Goal: Information Seeking & Learning: Learn about a topic

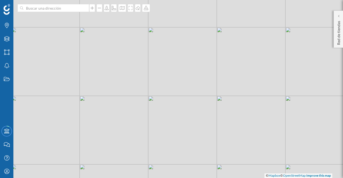
drag, startPoint x: 222, startPoint y: 80, endPoint x: 172, endPoint y: 165, distance: 98.3
click at [205, 76] on div "© Mapbox © OpenStreetMap Improve this map" at bounding box center [171, 89] width 343 height 178
drag, startPoint x: 163, startPoint y: 89, endPoint x: 161, endPoint y: 99, distance: 9.6
click at [161, 99] on div "© Mapbox © OpenStreetMap Improve this map" at bounding box center [171, 89] width 343 height 178
click at [337, 28] on p "Red de tiendas" at bounding box center [338, 32] width 5 height 26
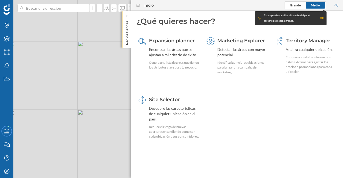
click at [125, 15] on div at bounding box center [126, 15] width 5 height 5
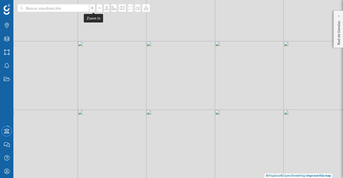
click at [93, 8] on icon at bounding box center [92, 7] width 3 height 3
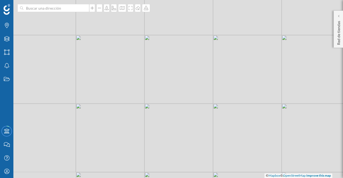
drag, startPoint x: 197, startPoint y: 90, endPoint x: 205, endPoint y: 79, distance: 14.1
click at [205, 79] on div "© Mapbox © OpenStreetMap Improve this map" at bounding box center [171, 89] width 343 height 178
click at [7, 24] on icon at bounding box center [7, 25] width 4 height 5
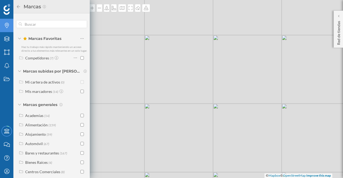
click at [34, 127] on div "Alimentación" at bounding box center [36, 125] width 22 height 5
click at [82, 153] on div "Supermercados (67)" at bounding box center [55, 153] width 62 height 8
click at [80, 155] on input "checkbox" at bounding box center [81, 152] width 3 height 3
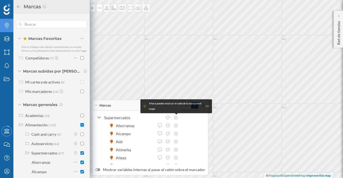
click at [209, 106] on div "Ahora puedes mostrar el radio de la marca en el mapa OK" at bounding box center [176, 106] width 72 height 14
click at [208, 106] on div "OK" at bounding box center [207, 106] width 4 height 5
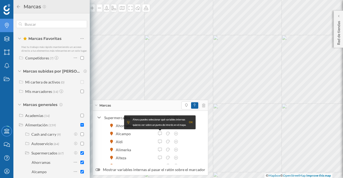
click at [190, 120] on div "OK" at bounding box center [191, 122] width 4 height 5
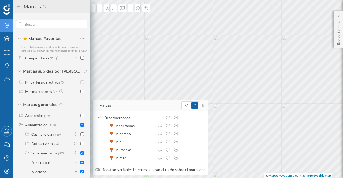
click at [99, 117] on icon at bounding box center [99, 117] width 4 height 5
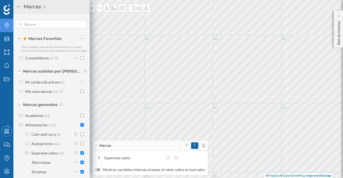
click at [97, 145] on div "Marcas" at bounding box center [150, 145] width 115 height 11
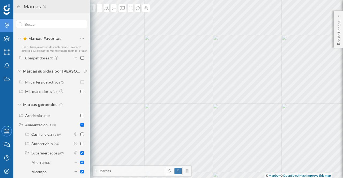
click at [103, 170] on span "Marcas" at bounding box center [105, 171] width 12 height 5
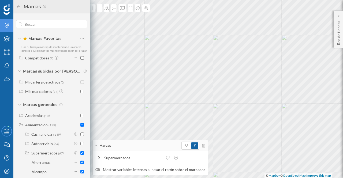
click at [116, 171] on label "Mostrar variables internas al pasar el ratón sobre el marcador" at bounding box center [150, 169] width 110 height 5
click at [0, 0] on input "Mostrar variables internas al pasar el ratón sobre el marcador" at bounding box center [0, 0] width 0 height 0
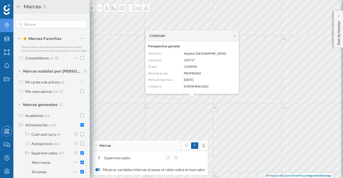
click at [98, 144] on div "Marcas" at bounding box center [150, 145] width 115 height 11
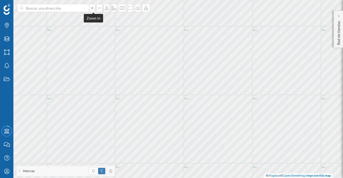
click at [94, 7] on icon at bounding box center [91, 8] width 5 height 4
click at [92, 9] on icon at bounding box center [91, 8] width 5 height 4
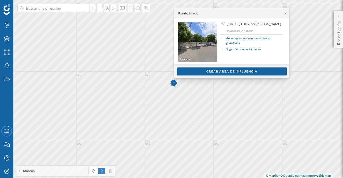
click at [217, 70] on div "Crear área de influencia" at bounding box center [232, 71] width 110 height 8
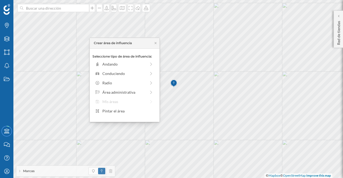
click at [149, 64] on icon at bounding box center [151, 64] width 5 height 4
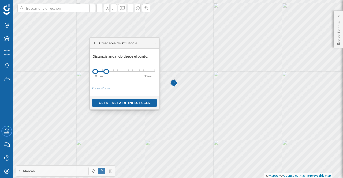
drag, startPoint x: 99, startPoint y: 71, endPoint x: 106, endPoint y: 70, distance: 7.3
click at [106, 70] on div at bounding box center [105, 71] width 5 height 5
click at [138, 102] on div "Crear área de influencia" at bounding box center [124, 103] width 64 height 8
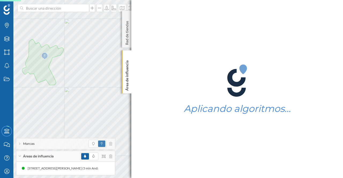
click at [126, 55] on icon at bounding box center [127, 56] width 2 height 2
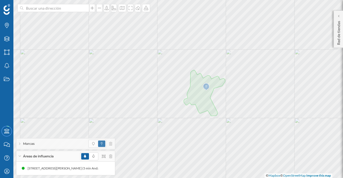
click at [338, 43] on p "Red de tiendas" at bounding box center [338, 32] width 5 height 26
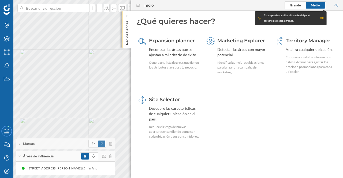
click at [127, 15] on icon at bounding box center [127, 16] width 2 height 3
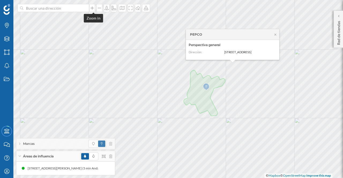
click at [94, 9] on icon at bounding box center [91, 8] width 5 height 4
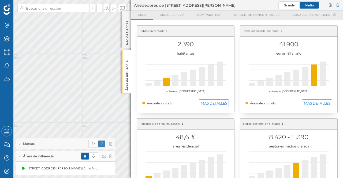
click at [127, 57] on icon at bounding box center [127, 56] width 2 height 2
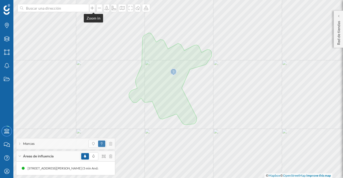
click at [93, 10] on icon at bounding box center [91, 8] width 5 height 4
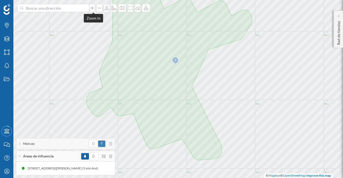
click at [93, 10] on icon at bounding box center [91, 8] width 5 height 4
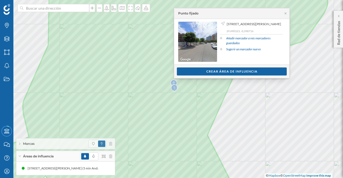
click at [217, 70] on div "Crear área de influencia" at bounding box center [232, 71] width 110 height 8
click at [230, 70] on div "Crear área de influencia" at bounding box center [232, 71] width 110 height 8
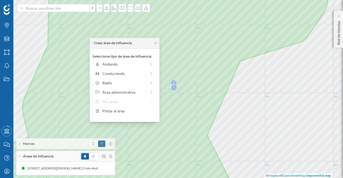
click at [119, 65] on div "Andando" at bounding box center [124, 64] width 44 height 6
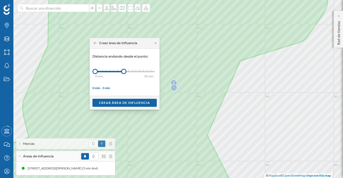
drag, startPoint x: 101, startPoint y: 72, endPoint x: 123, endPoint y: 69, distance: 22.9
click at [123, 69] on div at bounding box center [123, 71] width 5 height 5
click at [118, 100] on div "Crear área de influencia" at bounding box center [124, 103] width 64 height 8
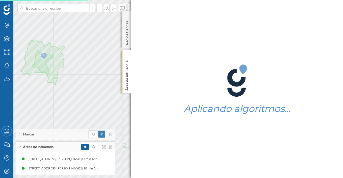
click at [127, 57] on icon at bounding box center [126, 55] width 5 height 5
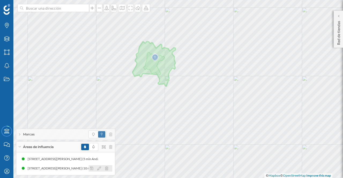
click at [100, 169] on icon at bounding box center [99, 169] width 4 height 4
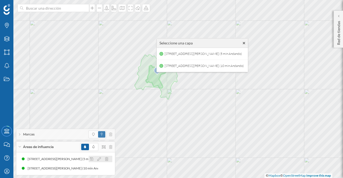
click at [75, 160] on div "[STREET_ADDRESS][PERSON_NAME] (5 min Andando)" at bounding box center [66, 158] width 81 height 5
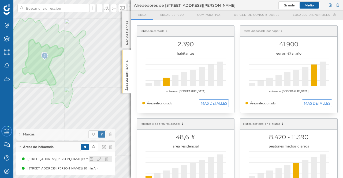
click at [108, 157] on div "[STREET_ADDRESS][PERSON_NAME] (5 min Andando)" at bounding box center [148, 158] width 81 height 5
click at [99, 159] on icon at bounding box center [99, 159] width 4 height 4
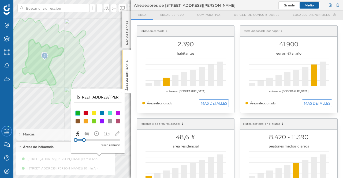
click at [92, 115] on div at bounding box center [93, 113] width 5 height 5
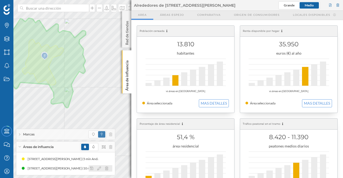
click at [76, 168] on div "[STREET_ADDRESS][PERSON_NAME] (10 min Andando)" at bounding box center [67, 168] width 83 height 5
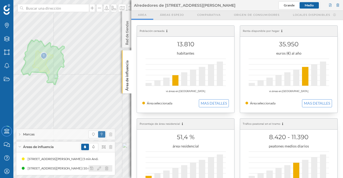
click at [99, 167] on icon at bounding box center [99, 169] width 4 height 4
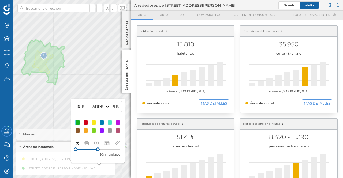
click at [102, 124] on div at bounding box center [101, 122] width 5 height 5
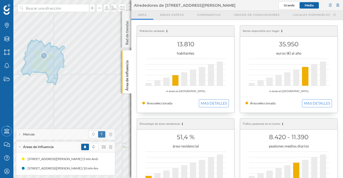
click at [127, 55] on icon at bounding box center [127, 56] width 2 height 2
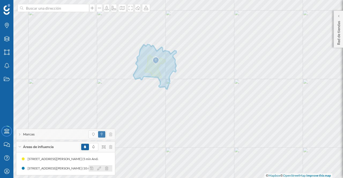
click at [100, 169] on icon at bounding box center [99, 169] width 4 height 4
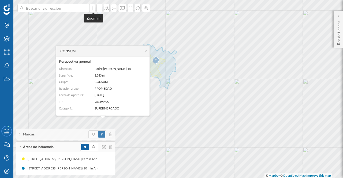
click at [93, 9] on icon at bounding box center [91, 8] width 5 height 4
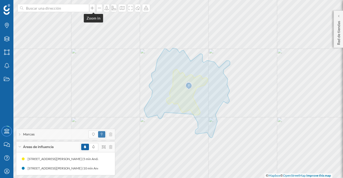
click at [92, 8] on icon at bounding box center [91, 8] width 5 height 4
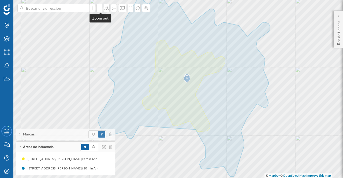
click at [99, 10] on icon at bounding box center [99, 8] width 5 height 4
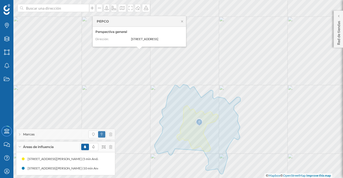
click at [182, 20] on icon at bounding box center [182, 21] width 4 height 3
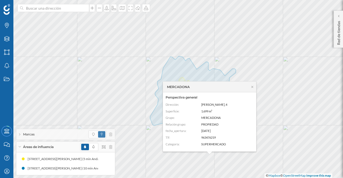
click at [253, 87] on icon at bounding box center [252, 87] width 2 height 2
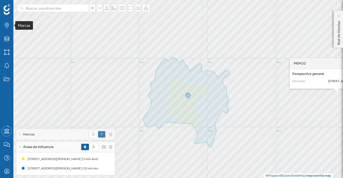
click at [8, 25] on icon at bounding box center [7, 25] width 4 height 5
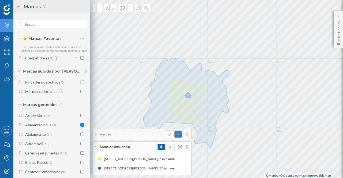
click at [28, 127] on div "Alimentación" at bounding box center [36, 125] width 22 height 5
click at [80, 155] on input "checkbox" at bounding box center [81, 152] width 3 height 3
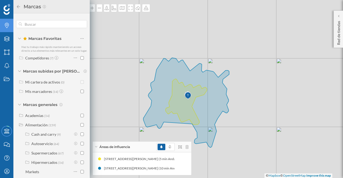
click at [18, 7] on icon at bounding box center [18, 7] width 5 height 4
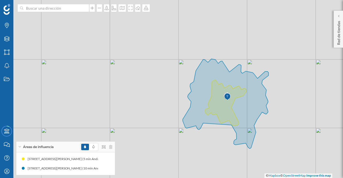
drag, startPoint x: 250, startPoint y: 106, endPoint x: 289, endPoint y: 107, distance: 39.4
click at [289, 107] on div "© Mapbox © OpenStreetMap Improve this map" at bounding box center [171, 89] width 343 height 178
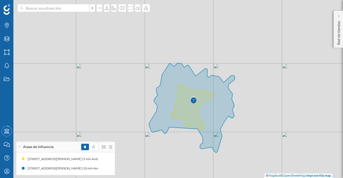
drag, startPoint x: 330, startPoint y: 125, endPoint x: 300, endPoint y: 129, distance: 30.3
click at [296, 129] on div "© Mapbox © OpenStreetMap Improve this map" at bounding box center [171, 89] width 343 height 178
click at [92, 7] on icon at bounding box center [91, 8] width 5 height 4
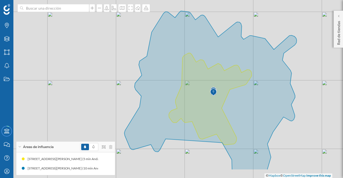
drag, startPoint x: 321, startPoint y: 149, endPoint x: 319, endPoint y: 123, distance: 26.6
click at [319, 123] on div "© Mapbox © OpenStreetMap Improve this map" at bounding box center [171, 89] width 343 height 178
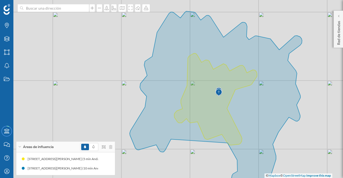
drag, startPoint x: 299, startPoint y: 137, endPoint x: 304, endPoint y: 137, distance: 5.4
click at [304, 137] on div "© Mapbox © OpenStreetMap Improve this map" at bounding box center [171, 89] width 343 height 178
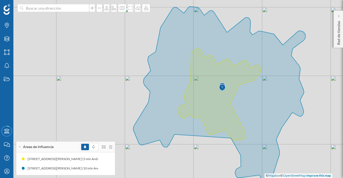
drag, startPoint x: 307, startPoint y: 141, endPoint x: 310, endPoint y: 136, distance: 5.9
click at [310, 136] on div "© Mapbox © OpenStreetMap Improve this map" at bounding box center [171, 89] width 343 height 178
click at [98, 8] on icon at bounding box center [99, 8] width 5 height 4
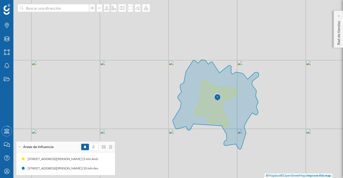
drag, startPoint x: 262, startPoint y: 125, endPoint x: 282, endPoint y: 137, distance: 23.4
click at [282, 137] on div "© Mapbox © OpenStreetMap Improve this map" at bounding box center [171, 89] width 343 height 178
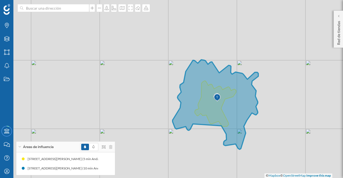
click at [206, 107] on icon at bounding box center [215, 105] width 86 height 90
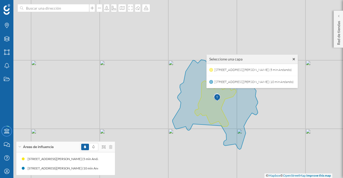
click at [340, 40] on p "Red de tiendas" at bounding box center [338, 32] width 5 height 26
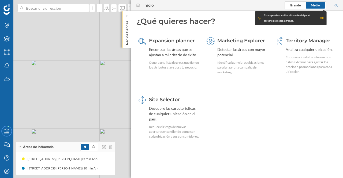
click at [127, 17] on icon at bounding box center [127, 16] width 2 height 3
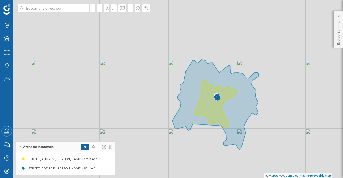
click at [214, 115] on icon at bounding box center [215, 105] width 86 height 90
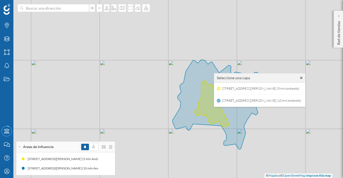
click at [300, 91] on span "[STREET_ADDRESS][PERSON_NAME] (5 min Andando)" at bounding box center [260, 89] width 80 height 8
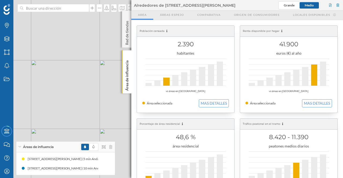
click at [127, 69] on p "Área de influencia" at bounding box center [126, 74] width 5 height 32
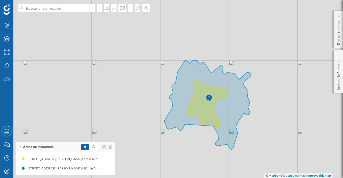
drag, startPoint x: 108, startPoint y: 92, endPoint x: 96, endPoint y: 92, distance: 11.8
click at [96, 92] on div "© Mapbox © OpenStreetMap Improve this map" at bounding box center [171, 89] width 343 height 178
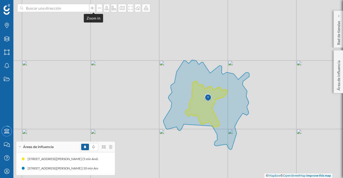
click at [94, 8] on icon at bounding box center [91, 8] width 5 height 4
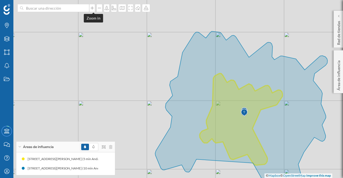
click at [94, 8] on icon at bounding box center [91, 8] width 5 height 4
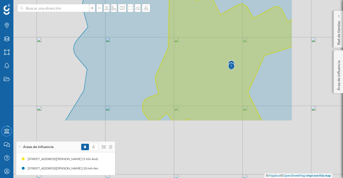
drag, startPoint x: 275, startPoint y: 124, endPoint x: 189, endPoint y: 49, distance: 113.9
click at [189, 49] on icon at bounding box center [178, 13] width 227 height 215
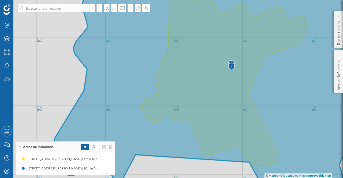
click at [231, 66] on img at bounding box center [231, 66] width 7 height 11
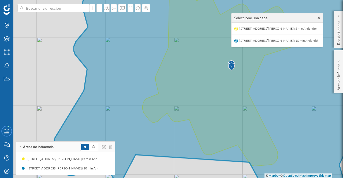
click at [231, 66] on img at bounding box center [231, 66] width 7 height 11
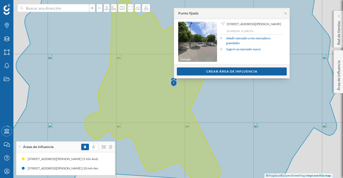
click at [285, 13] on icon at bounding box center [285, 13] width 2 height 2
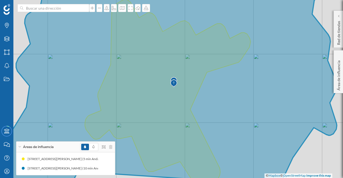
click at [173, 83] on img at bounding box center [173, 83] width 7 height 11
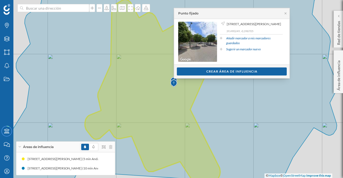
click at [201, 71] on div "Crear área de influencia" at bounding box center [232, 71] width 110 height 8
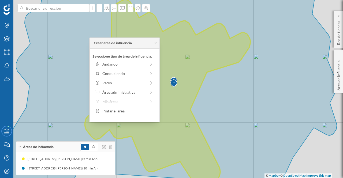
click at [147, 63] on div "Andando" at bounding box center [124, 64] width 58 height 6
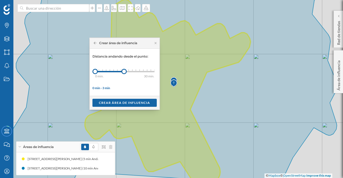
drag, startPoint x: 99, startPoint y: 72, endPoint x: 124, endPoint y: 72, distance: 24.6
click at [124, 72] on div at bounding box center [123, 71] width 5 height 5
drag, startPoint x: 94, startPoint y: 73, endPoint x: 148, endPoint y: 91, distance: 56.5
click at [107, 72] on div at bounding box center [106, 71] width 5 height 5
click at [138, 102] on div "Crear área de influencia" at bounding box center [124, 103] width 64 height 8
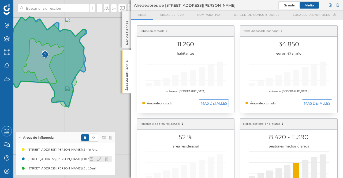
click at [101, 160] on div "[STREET_ADDRESS][PERSON_NAME] (10 min Andando)" at bounding box center [142, 158] width 83 height 5
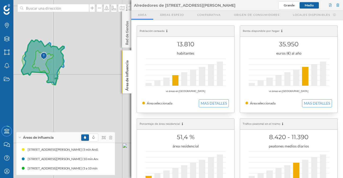
click at [125, 75] on p "Área de influencia" at bounding box center [126, 74] width 5 height 32
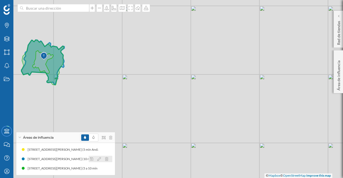
click at [109, 159] on div "[STREET_ADDRESS][PERSON_NAME] (10 min Andando)" at bounding box center [150, 158] width 83 height 5
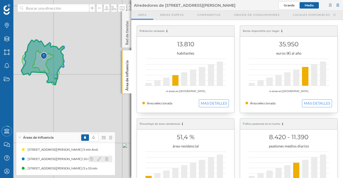
click at [59, 159] on div "[STREET_ADDRESS][PERSON_NAME] (10 min Andando)" at bounding box center [63, 158] width 83 height 5
click at [48, 156] on div "[STREET_ADDRESS][PERSON_NAME] (10 min [GEOGRAPHIC_DATA]) [STREET_ADDRESS][PERSO…" at bounding box center [65, 159] width 93 height 8
click at [49, 159] on div "[STREET_ADDRESS][PERSON_NAME] (10 min Andando)" at bounding box center [65, 158] width 83 height 5
click at [61, 158] on div "[STREET_ADDRESS][PERSON_NAME] (10 min Andando)" at bounding box center [67, 158] width 83 height 5
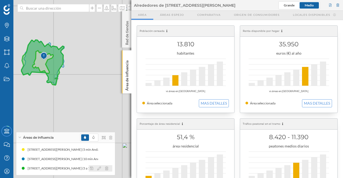
click at [47, 169] on div "[STREET_ADDRESS][PERSON_NAME] (5 a 10 min Andando)" at bounding box center [69, 168] width 87 height 5
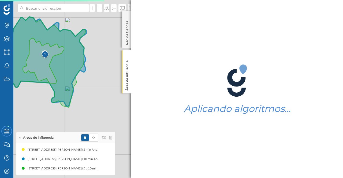
click at [127, 77] on p "Área de influencia" at bounding box center [126, 74] width 5 height 32
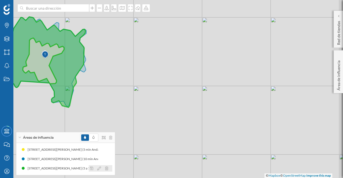
click at [73, 167] on div "[STREET_ADDRESS][PERSON_NAME] (5 a 10 min Andando)" at bounding box center [69, 168] width 87 height 5
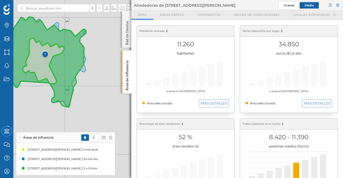
click at [40, 62] on icon at bounding box center [44, 62] width 86 height 90
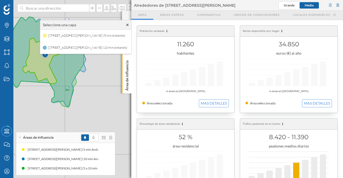
click at [72, 35] on span "[STREET_ADDRESS][PERSON_NAME] (5 min Andando)" at bounding box center [87, 36] width 80 height 8
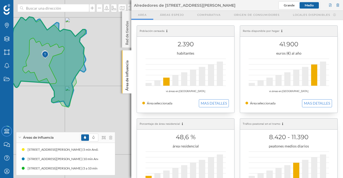
click at [73, 60] on icon at bounding box center [43, 62] width 85 height 91
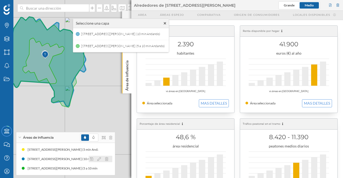
click at [102, 157] on div "[STREET_ADDRESS][PERSON_NAME] (10 min Andando)" at bounding box center [143, 158] width 83 height 5
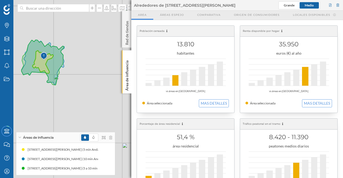
click at [42, 64] on icon at bounding box center [42, 62] width 43 height 45
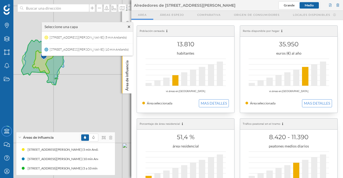
click at [68, 39] on span "[STREET_ADDRESS][PERSON_NAME] (5 min Andando)" at bounding box center [88, 37] width 80 height 8
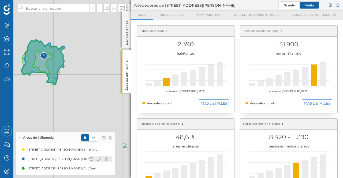
click at [106, 157] on div "[STREET_ADDRESS][PERSON_NAME] (10 min Andando)" at bounding box center [147, 158] width 83 height 5
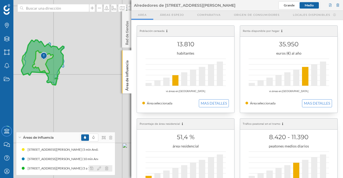
click at [110, 167] on div "[STREET_ADDRESS][PERSON_NAME] (5 a 10 min Andando)" at bounding box center [153, 168] width 87 height 5
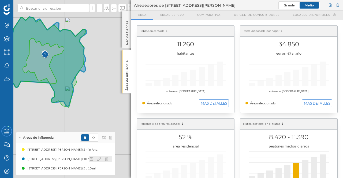
click at [77, 159] on div "[STREET_ADDRESS][PERSON_NAME] (10 min Andando)" at bounding box center [67, 158] width 83 height 5
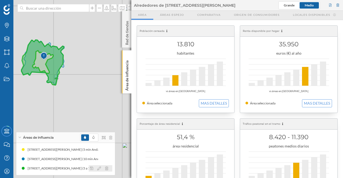
click at [54, 169] on div "[STREET_ADDRESS][PERSON_NAME] (5 a 10 min Andando)" at bounding box center [69, 168] width 87 height 5
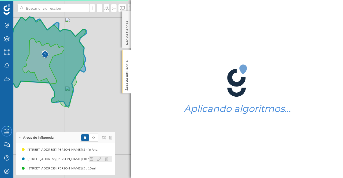
click at [108, 157] on div "[STREET_ADDRESS][PERSON_NAME] (10 min Andando)" at bounding box center [149, 158] width 83 height 5
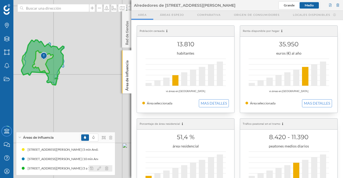
click at [60, 168] on div "[STREET_ADDRESS][PERSON_NAME] (5 a 10 min Andando)" at bounding box center [67, 168] width 87 height 5
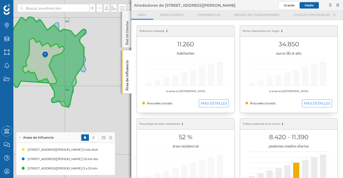
click at [126, 56] on icon at bounding box center [127, 56] width 4 height 2
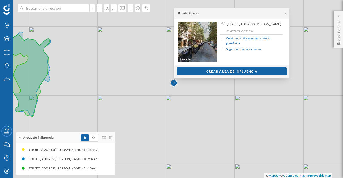
click at [225, 70] on div "Crear área de influencia" at bounding box center [232, 71] width 110 height 8
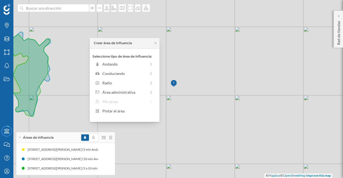
click at [118, 63] on div "Andando" at bounding box center [124, 64] width 44 height 6
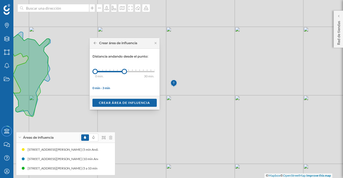
drag, startPoint x: 99, startPoint y: 72, endPoint x: 124, endPoint y: 72, distance: 24.9
click at [124, 72] on div at bounding box center [124, 71] width 5 height 5
drag, startPoint x: 94, startPoint y: 71, endPoint x: 106, endPoint y: 73, distance: 11.8
click at [106, 73] on div at bounding box center [105, 71] width 5 height 5
click at [141, 107] on div "Crear área de influencia" at bounding box center [125, 103] width 70 height 14
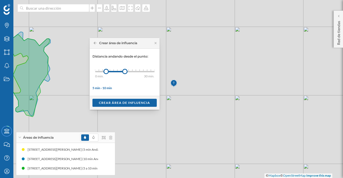
click at [143, 105] on div "Crear área de influencia" at bounding box center [124, 103] width 64 height 8
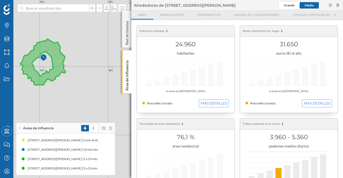
click at [127, 55] on icon at bounding box center [127, 56] width 4 height 2
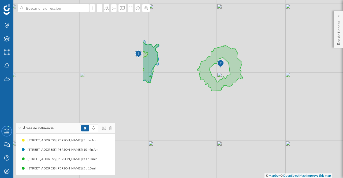
drag, startPoint x: 118, startPoint y: 72, endPoint x: 295, endPoint y: 77, distance: 177.1
click at [295, 77] on div "© Mapbox © OpenStreetMap Improve this map" at bounding box center [171, 89] width 343 height 178
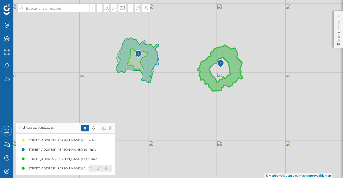
click at [107, 168] on icon at bounding box center [106, 169] width 3 height 4
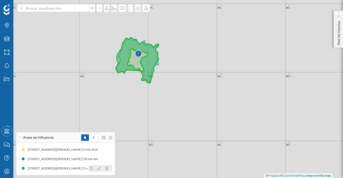
click at [107, 169] on icon at bounding box center [106, 169] width 3 height 4
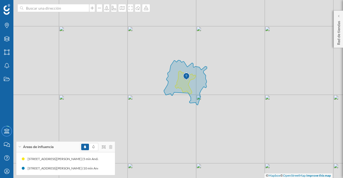
drag, startPoint x: 146, startPoint y: 102, endPoint x: 198, endPoint y: 123, distance: 56.6
click at [199, 125] on div "© Mapbox © OpenStreetMap Improve this map" at bounding box center [171, 89] width 343 height 178
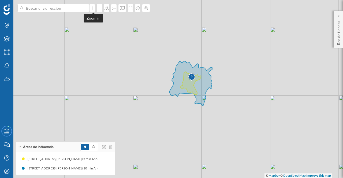
click at [93, 10] on icon at bounding box center [91, 8] width 5 height 4
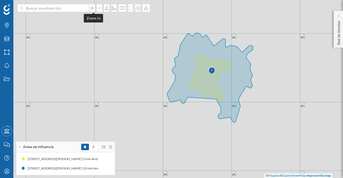
click at [94, 7] on icon at bounding box center [91, 8] width 5 height 4
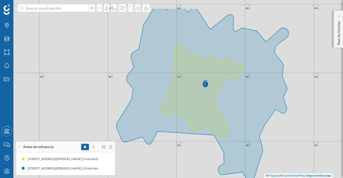
drag, startPoint x: 330, startPoint y: 127, endPoint x: 284, endPoint y: 153, distance: 53.2
click at [284, 153] on div "© Mapbox © OpenStreetMap Improve this map" at bounding box center [171, 89] width 343 height 178
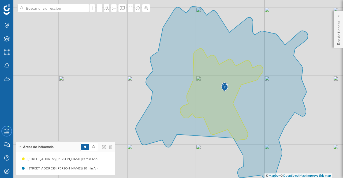
drag, startPoint x: 307, startPoint y: 159, endPoint x: 326, endPoint y: 162, distance: 19.5
click at [326, 162] on div "© Mapbox © OpenStreetMap Improve this map" at bounding box center [171, 89] width 343 height 178
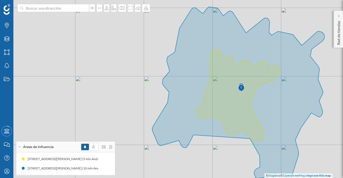
drag, startPoint x: 324, startPoint y: 163, endPoint x: 341, endPoint y: 164, distance: 16.6
click at [341, 164] on div "© Mapbox © OpenStreetMap Improve this map" at bounding box center [171, 89] width 343 height 178
click at [19, 146] on icon at bounding box center [19, 146] width 3 height 1
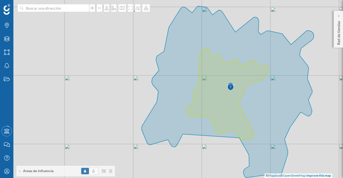
drag, startPoint x: 328, startPoint y: 169, endPoint x: 318, endPoint y: 168, distance: 10.7
click at [318, 168] on div "© Mapbox © OpenStreetMap Improve this map" at bounding box center [171, 89] width 343 height 178
click at [6, 27] on icon "Marcas" at bounding box center [6, 25] width 7 height 5
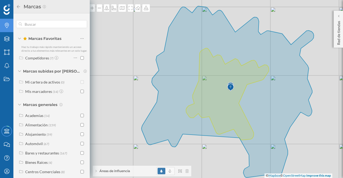
click at [41, 127] on div "Alimentación" at bounding box center [36, 125] width 22 height 5
click at [80, 136] on input "checkbox" at bounding box center [81, 134] width 3 height 3
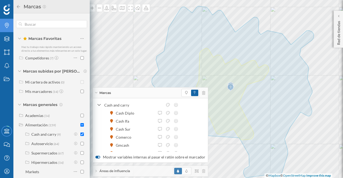
click at [80, 155] on input "checkbox" at bounding box center [81, 152] width 3 height 3
click at [81, 164] on input "checkbox" at bounding box center [81, 162] width 3 height 3
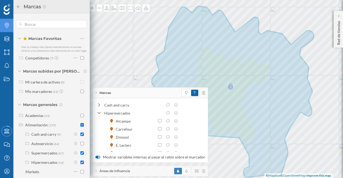
click at [96, 91] on div "Marcas" at bounding box center [150, 93] width 115 height 11
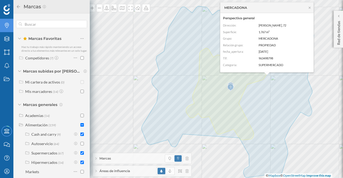
click at [310, 7] on icon at bounding box center [309, 7] width 4 height 3
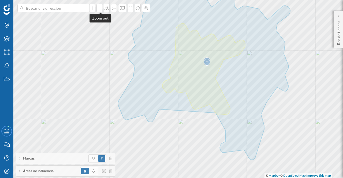
click at [100, 9] on icon at bounding box center [99, 8] width 5 height 4
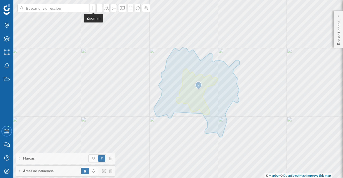
click at [94, 6] on icon at bounding box center [91, 8] width 5 height 4
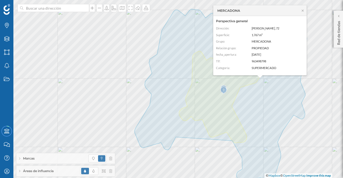
click at [303, 11] on icon at bounding box center [303, 11] width 2 height 2
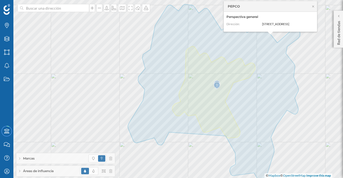
click at [313, 7] on icon at bounding box center [313, 6] width 4 height 3
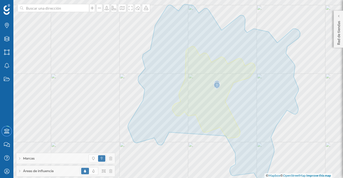
click at [46, 172] on span "Áreas de influencia" at bounding box center [38, 171] width 31 height 5
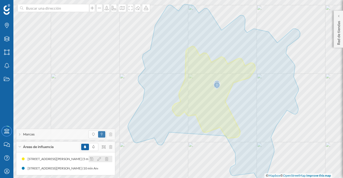
click at [84, 158] on div "[STREET_ADDRESS][PERSON_NAME] (5 min Andando)" at bounding box center [66, 158] width 81 height 5
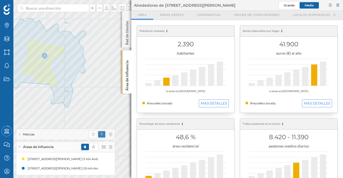
click at [174, 79] on div at bounding box center [175, 80] width 6 height 11
click at [207, 102] on button "MAS DETALLES" at bounding box center [214, 103] width 30 height 8
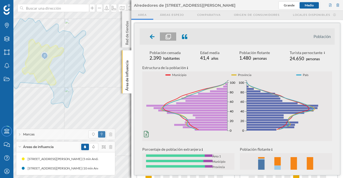
click at [332, 56] on div "Población censada 2.390 habitantes Edad media 41,4 años Población flotante 1.48…" at bounding box center [237, 56] width 195 height 12
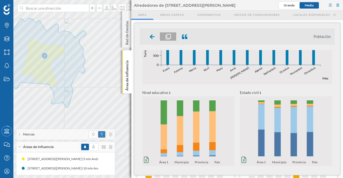
scroll to position [221, 0]
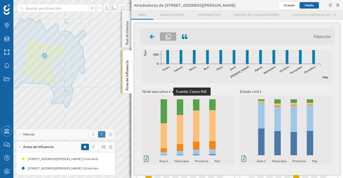
click at [169, 91] on icon at bounding box center [169, 92] width 1 height 3
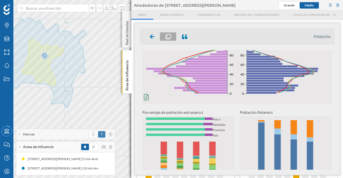
scroll to position [0, 0]
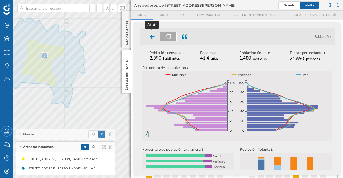
click at [155, 37] on div at bounding box center [152, 36] width 16 height 8
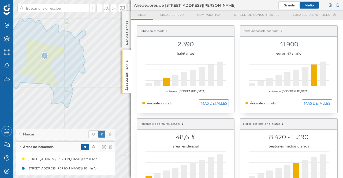
click at [313, 102] on button "MAS DETALLES" at bounding box center [317, 103] width 30 height 8
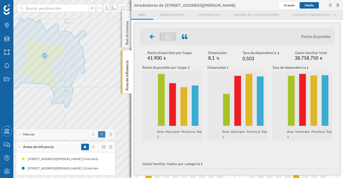
drag, startPoint x: 335, startPoint y: 76, endPoint x: 335, endPoint y: 86, distance: 9.6
click at [335, 86] on div "Renta disponible Renta disponible por hogar 41.900 € Desempleo 8,1 % Tasa de de…" at bounding box center [237, 99] width 206 height 152
click at [331, 93] on div "Renta disponible Renta disponible por hogar 41.900 € Desempleo 8,1 % Tasa de de…" at bounding box center [237, 99] width 206 height 152
drag, startPoint x: 333, startPoint y: 66, endPoint x: 332, endPoint y: 77, distance: 11.1
click at [332, 77] on div "Renta disponible por hogar 0 10k 20k 30k 40k Área 1 Municipio Provincia País 0 …" at bounding box center [237, 99] width 195 height 70
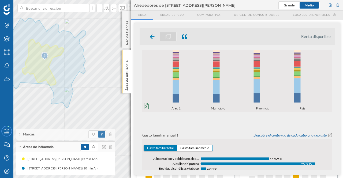
scroll to position [122, 0]
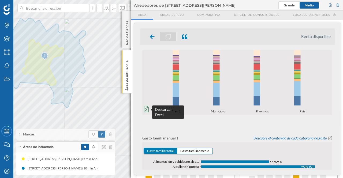
click at [145, 108] on icon at bounding box center [146, 109] width 5 height 6
drag, startPoint x: 335, startPoint y: 100, endPoint x: 333, endPoint y: 91, distance: 8.5
click at [333, 91] on div "Renta disponible Renta disponible por hogar 41.900 € Desempleo 8,1 % Tasa de de…" at bounding box center [237, 99] width 206 height 152
drag, startPoint x: 333, startPoint y: 94, endPoint x: 336, endPoint y: 80, distance: 14.8
click at [336, 80] on div "Renta disponible Renta disponible por hogar 41.900 € Desempleo 8,1 % Tasa de de…" at bounding box center [237, 99] width 206 height 152
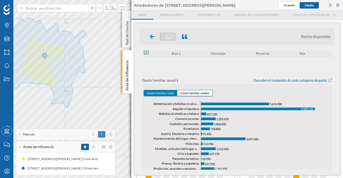
scroll to position [182, 0]
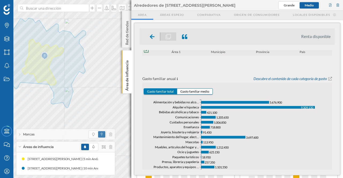
click at [197, 92] on button "Gasto familiar medio" at bounding box center [194, 92] width 35 height 6
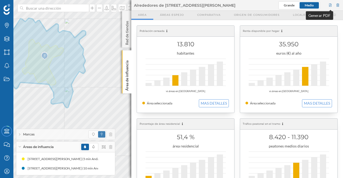
click at [331, 5] on div at bounding box center [330, 5] width 5 height 8
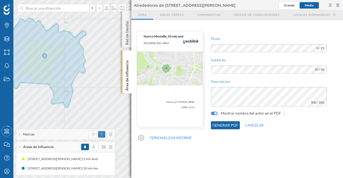
click at [224, 125] on button "Generar PDF" at bounding box center [225, 125] width 29 height 8
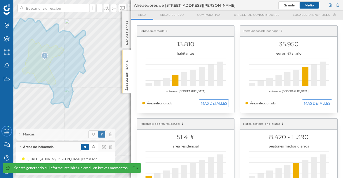
click at [127, 55] on icon at bounding box center [127, 56] width 4 height 2
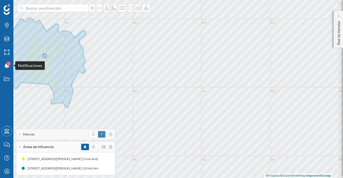
click at [7, 67] on icon at bounding box center [6, 65] width 5 height 5
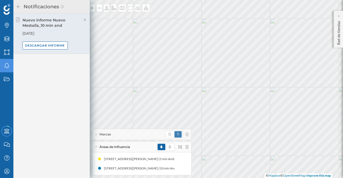
click at [35, 46] on div "Descargar informe" at bounding box center [45, 46] width 46 height 8
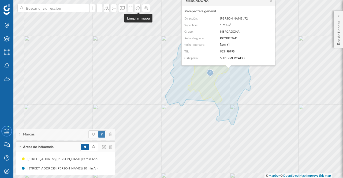
click at [139, 6] on icon at bounding box center [137, 8] width 5 height 4
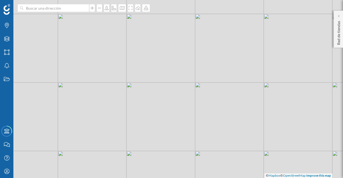
drag, startPoint x: 305, startPoint y: 97, endPoint x: 269, endPoint y: 75, distance: 42.1
click at [269, 75] on div "© Mapbox © OpenStreetMap Improve this map" at bounding box center [171, 89] width 343 height 178
drag, startPoint x: 224, startPoint y: 87, endPoint x: 225, endPoint y: 93, distance: 5.7
click at [225, 93] on div "© Mapbox © OpenStreetMap Improve this map" at bounding box center [171, 89] width 343 height 178
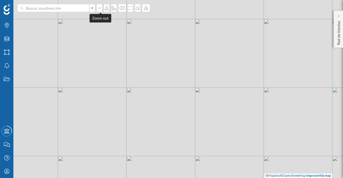
click at [102, 10] on div at bounding box center [99, 8] width 6 height 8
drag, startPoint x: 251, startPoint y: 117, endPoint x: 264, endPoint y: 118, distance: 12.9
click at [264, 118] on div "© Mapbox © OpenStreetMap Improve this map" at bounding box center [171, 89] width 343 height 178
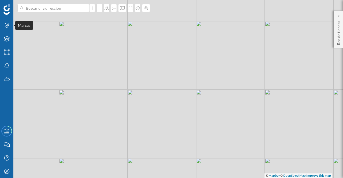
click at [6, 29] on div "Marcas" at bounding box center [6, 25] width 13 height 13
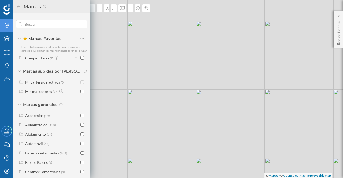
click at [43, 127] on div "Alimentación" at bounding box center [36, 125] width 22 height 5
click at [81, 136] on input "checkbox" at bounding box center [81, 134] width 3 height 3
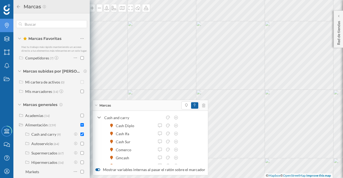
click at [80, 155] on input "checkbox" at bounding box center [81, 152] width 3 height 3
click at [81, 164] on input "checkbox" at bounding box center [81, 162] width 3 height 3
click at [96, 105] on icon at bounding box center [96, 105] width 3 height 1
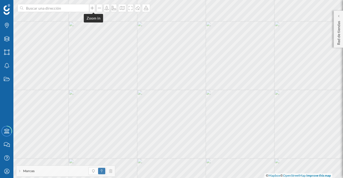
click at [92, 8] on icon at bounding box center [91, 8] width 5 height 4
click at [92, 9] on icon at bounding box center [91, 8] width 5 height 4
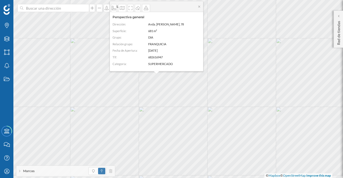
click at [199, 6] on icon at bounding box center [199, 7] width 2 height 2
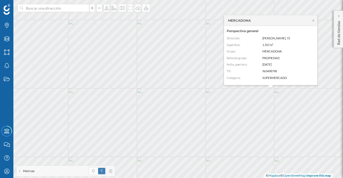
click at [314, 20] on icon at bounding box center [313, 20] width 2 height 2
click at [7, 39] on icon "Capas" at bounding box center [6, 38] width 7 height 5
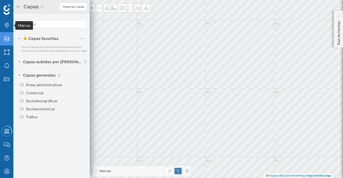
click at [9, 25] on icon "Marcas" at bounding box center [6, 25] width 7 height 5
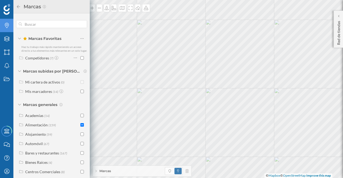
click at [51, 127] on span "(159)" at bounding box center [51, 125] width 7 height 5
click at [79, 145] on div at bounding box center [77, 143] width 7 height 3
click at [81, 145] on input "checkbox" at bounding box center [81, 143] width 3 height 3
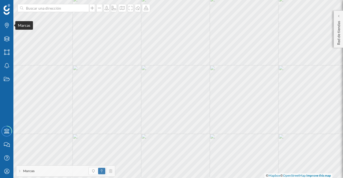
click at [5, 25] on icon "Marcas" at bounding box center [6, 25] width 7 height 5
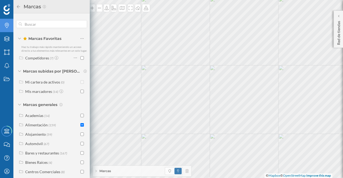
click at [49, 127] on span "(159)" at bounding box center [51, 125] width 7 height 5
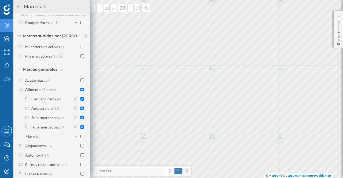
scroll to position [35, 0]
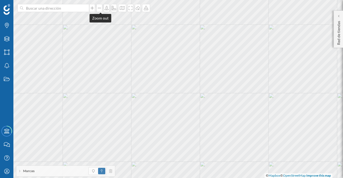
click at [100, 10] on icon at bounding box center [99, 8] width 5 height 4
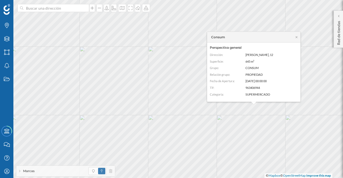
click at [296, 37] on icon at bounding box center [296, 37] width 2 height 2
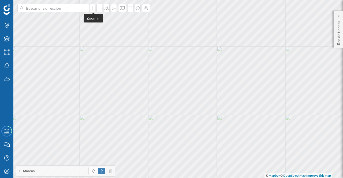
click at [93, 9] on icon at bounding box center [91, 8] width 5 height 4
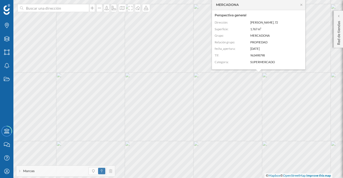
click at [302, 3] on icon at bounding box center [301, 4] width 4 height 3
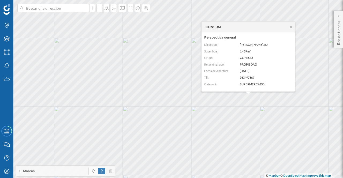
drag, startPoint x: 290, startPoint y: 27, endPoint x: 294, endPoint y: 30, distance: 5.5
click at [291, 27] on icon at bounding box center [291, 27] width 2 height 2
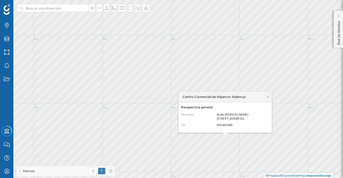
click at [267, 99] on icon at bounding box center [268, 96] width 4 height 3
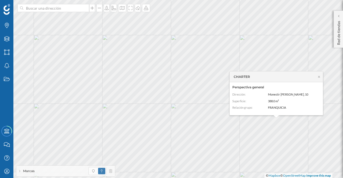
click at [320, 75] on icon at bounding box center [319, 76] width 4 height 3
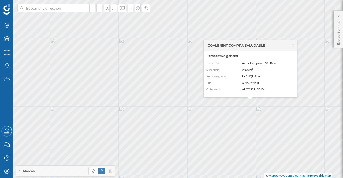
click at [293, 46] on icon at bounding box center [293, 45] width 2 height 2
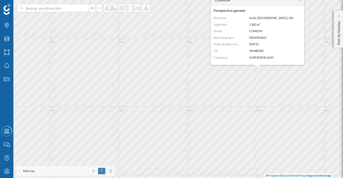
click at [299, 1] on icon at bounding box center [300, -1] width 4 height 3
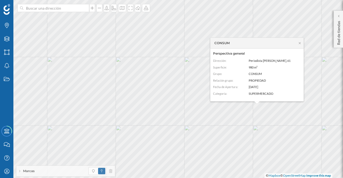
click at [300, 42] on icon at bounding box center [300, 43] width 4 height 3
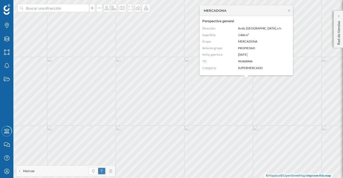
click at [290, 11] on icon at bounding box center [289, 10] width 4 height 3
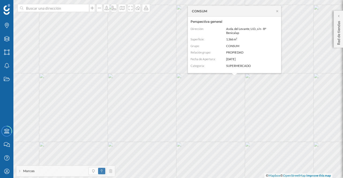
click at [276, 10] on icon at bounding box center [277, 10] width 4 height 3
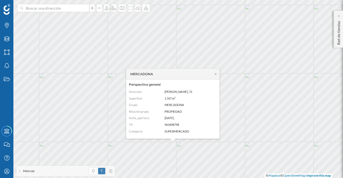
click at [215, 75] on icon at bounding box center [215, 73] width 4 height 3
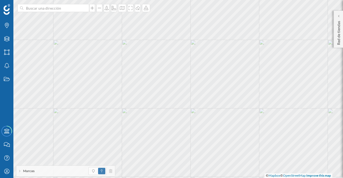
click at [237, 178] on html "Marcas Capas Áreas Notificaciones Estados Academy Contacta con nosotros Centro …" at bounding box center [171, 89] width 343 height 178
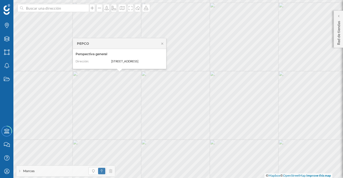
click at [163, 43] on icon at bounding box center [162, 43] width 4 height 3
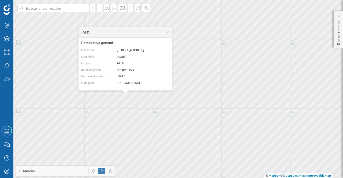
click at [169, 33] on icon at bounding box center [168, 32] width 4 height 3
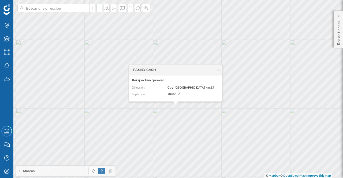
click at [219, 70] on icon at bounding box center [218, 69] width 4 height 3
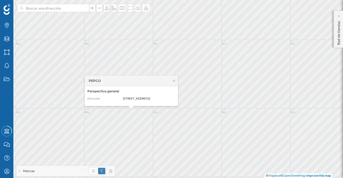
click at [173, 80] on icon at bounding box center [174, 80] width 4 height 3
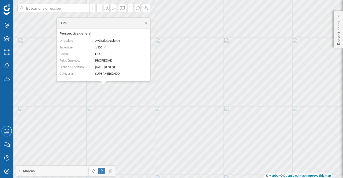
click at [146, 23] on icon at bounding box center [146, 22] width 4 height 3
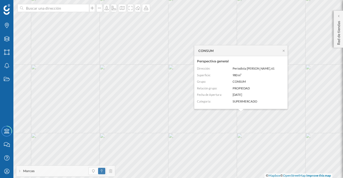
click at [285, 50] on icon at bounding box center [283, 50] width 4 height 3
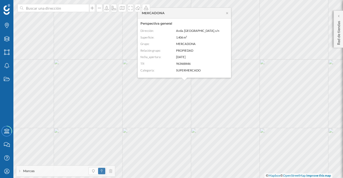
click at [227, 13] on icon at bounding box center [227, 13] width 4 height 3
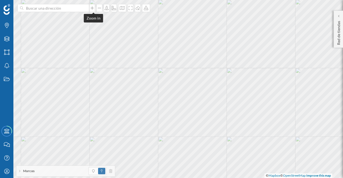
click at [93, 6] on icon at bounding box center [91, 8] width 5 height 4
click at [94, 8] on icon at bounding box center [91, 8] width 5 height 4
click at [101, 7] on icon at bounding box center [99, 8] width 5 height 4
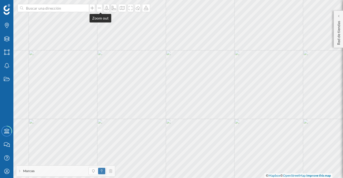
click at [101, 7] on icon at bounding box center [99, 8] width 5 height 4
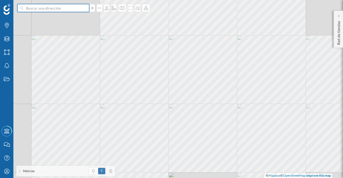
drag, startPoint x: 83, startPoint y: 6, endPoint x: 78, endPoint y: 8, distance: 4.9
click at [83, 6] on input at bounding box center [53, 8] width 60 height 8
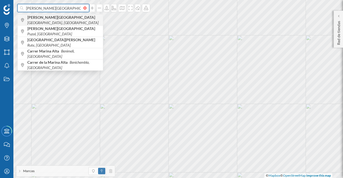
type input "[PERSON_NAME][GEOGRAPHIC_DATA],"
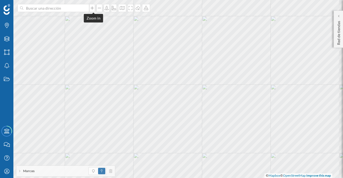
click at [93, 8] on icon at bounding box center [92, 7] width 3 height 3
click at [93, 7] on icon at bounding box center [92, 7] width 3 height 3
click at [101, 7] on icon at bounding box center [99, 8] width 5 height 4
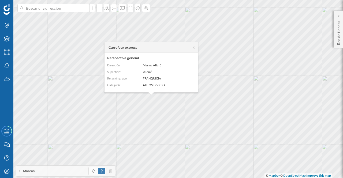
drag, startPoint x: 193, startPoint y: 47, endPoint x: 198, endPoint y: 47, distance: 4.4
click at [194, 47] on icon at bounding box center [194, 47] width 4 height 3
click at [195, 46] on icon at bounding box center [194, 47] width 4 height 3
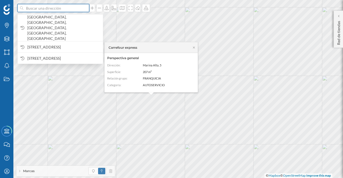
drag, startPoint x: 66, startPoint y: 6, endPoint x: 58, endPoint y: 6, distance: 7.8
click at [65, 6] on input at bounding box center [53, 8] width 60 height 8
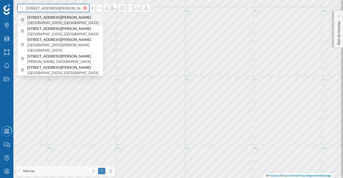
type input "[STREET_ADDRESS][PERSON_NAME]"
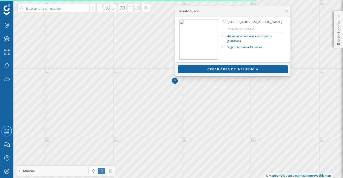
click at [286, 9] on div "Punto fijado" at bounding box center [232, 11] width 115 height 11
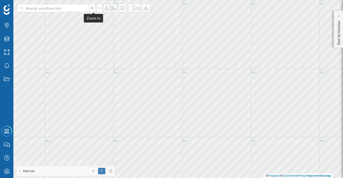
click at [93, 10] on icon at bounding box center [91, 8] width 5 height 4
click at [92, 8] on icon at bounding box center [92, 7] width 3 height 3
click at [99, 8] on icon at bounding box center [99, 8] width 3 height 1
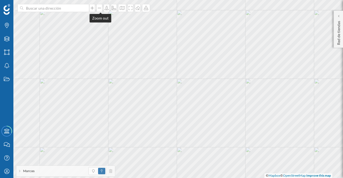
click at [99, 8] on icon at bounding box center [99, 8] width 3 height 1
click at [100, 8] on icon at bounding box center [99, 8] width 3 height 1
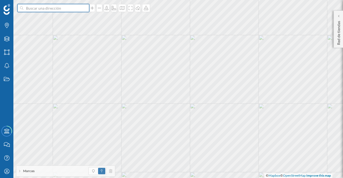
click at [31, 9] on input at bounding box center [53, 8] width 60 height 8
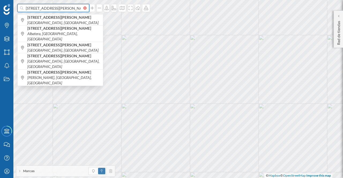
scroll to position [0, 2]
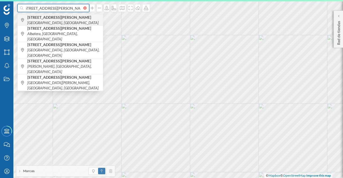
type input "[STREET_ADDRESS][PERSON_NAME]"
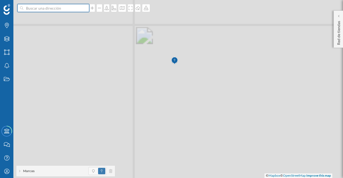
scroll to position [0, 0]
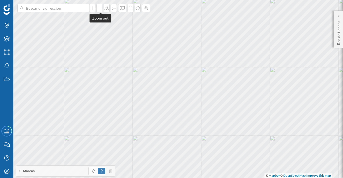
click at [102, 8] on icon at bounding box center [99, 8] width 5 height 4
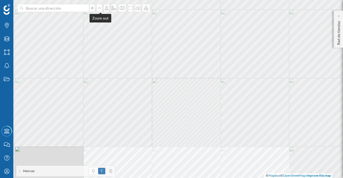
click at [102, 8] on icon at bounding box center [99, 8] width 5 height 4
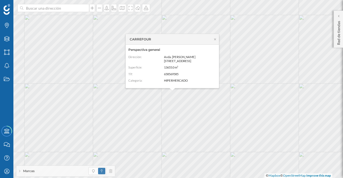
click at [214, 40] on icon at bounding box center [215, 38] width 4 height 3
click at [216, 38] on icon at bounding box center [215, 38] width 4 height 3
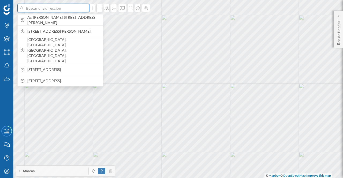
drag, startPoint x: 75, startPoint y: 9, endPoint x: 71, endPoint y: 9, distance: 4.0
click at [74, 9] on input at bounding box center [53, 8] width 60 height 8
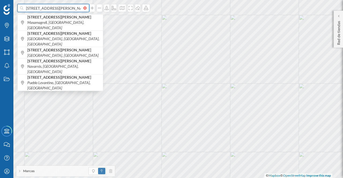
type input "[STREET_ADDRESS][PERSON_NAME]"
click at [50, 16] on b "[STREET_ADDRESS][PERSON_NAME]" at bounding box center [59, 17] width 65 height 5
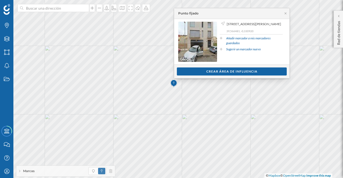
click at [288, 12] on div "Punto fijado" at bounding box center [231, 13] width 115 height 11
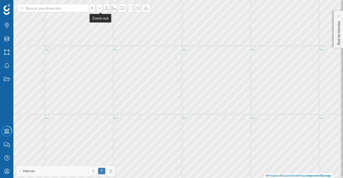
click at [100, 9] on icon at bounding box center [99, 8] width 5 height 4
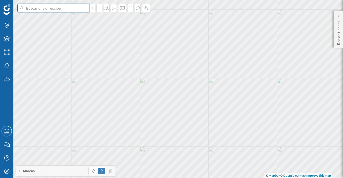
click at [72, 9] on input at bounding box center [53, 8] width 60 height 8
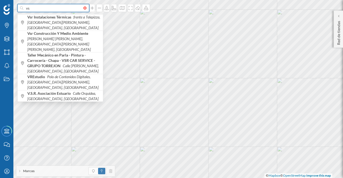
type input "v"
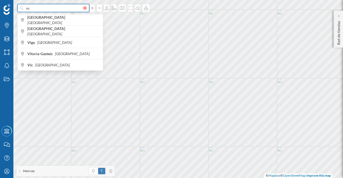
type input "v"
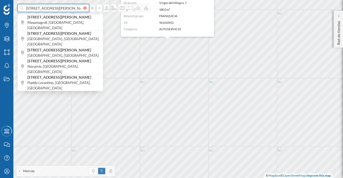
type input "[STREET_ADDRESS][PERSON_NAME]"
click at [86, 53] on icon "[GEOGRAPHIC_DATA], [GEOGRAPHIC_DATA]" at bounding box center [62, 55] width 71 height 5
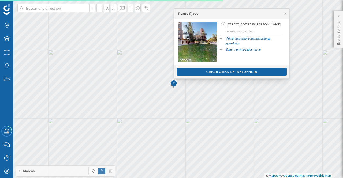
click at [286, 14] on icon at bounding box center [285, 14] width 2 height 2
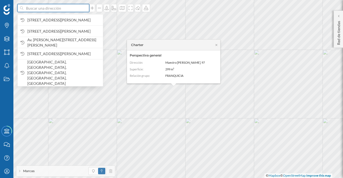
click at [63, 9] on input at bounding box center [53, 8] width 60 height 8
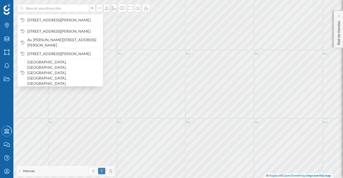
click at [63, 19] on span "[STREET_ADDRESS][PERSON_NAME]" at bounding box center [63, 19] width 73 height 5
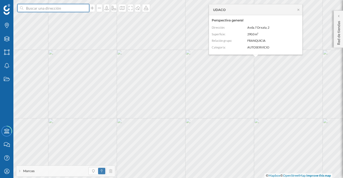
click at [52, 8] on input at bounding box center [53, 8] width 60 height 8
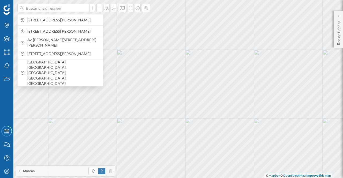
click at [44, 20] on span "[STREET_ADDRESS][PERSON_NAME]" at bounding box center [63, 19] width 73 height 5
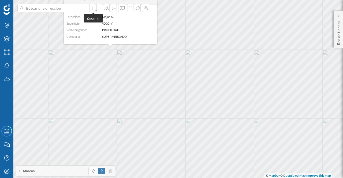
click at [93, 9] on icon at bounding box center [92, 7] width 3 height 3
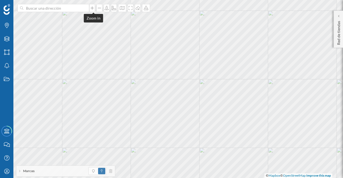
click at [93, 9] on icon at bounding box center [92, 7] width 3 height 3
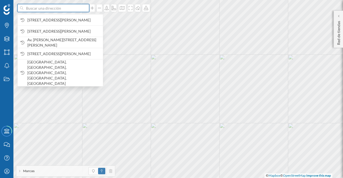
click at [83, 10] on input at bounding box center [53, 8] width 60 height 8
click at [65, 19] on span "[STREET_ADDRESS][PERSON_NAME]" at bounding box center [63, 19] width 73 height 5
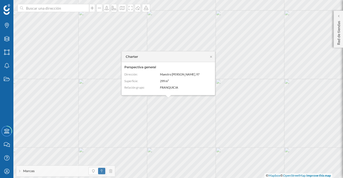
click at [211, 58] on icon at bounding box center [211, 56] width 4 height 3
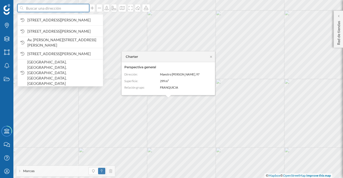
click at [81, 8] on input at bounding box center [53, 8] width 60 height 8
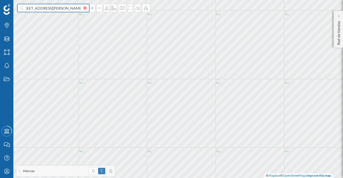
scroll to position [0, 10]
type input "[STREET_ADDRESS][PERSON_NAME][PERSON_NAME]"
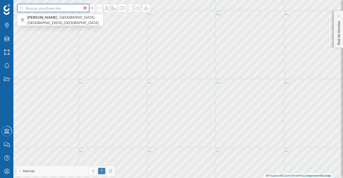
scroll to position [0, 0]
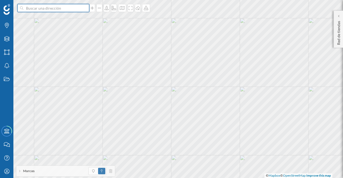
click at [63, 8] on input at bounding box center [53, 8] width 60 height 8
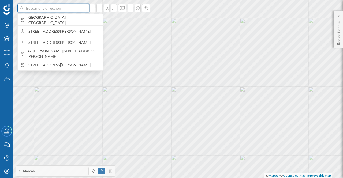
click at [66, 6] on input at bounding box center [53, 8] width 60 height 8
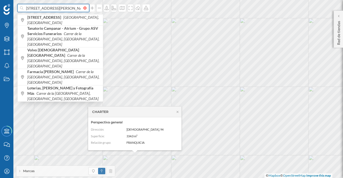
type input "[STREET_ADDRESS][PERSON_NAME]"
click at [71, 21] on span "[STREET_ADDRESS]" at bounding box center [63, 20] width 73 height 11
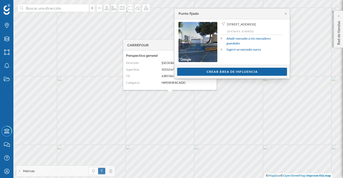
click at [287, 14] on div "Punto fijado" at bounding box center [231, 14] width 115 height 11
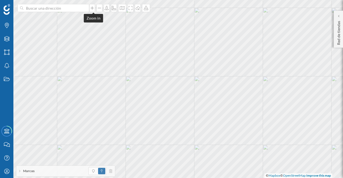
click at [94, 7] on icon at bounding box center [91, 8] width 5 height 4
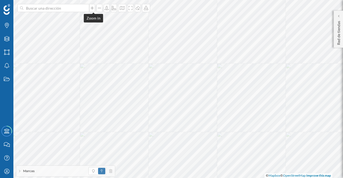
click at [94, 7] on icon at bounding box center [91, 8] width 5 height 4
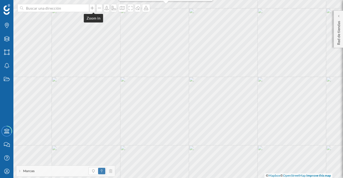
click at [94, 6] on icon at bounding box center [91, 8] width 5 height 4
click at [149, 178] on html "Marcas Capas Áreas Notificaciones Estados Academy Contacta con nosotros Centro …" at bounding box center [171, 89] width 343 height 178
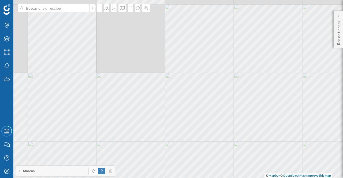
click at [208, 178] on html "Marcas Capas Áreas Notificaciones Estados Academy Contacta con nosotros Centro …" at bounding box center [171, 89] width 343 height 178
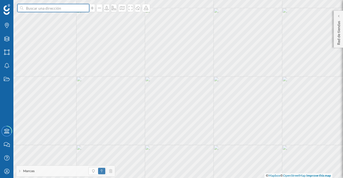
click at [79, 9] on input at bounding box center [53, 8] width 60 height 8
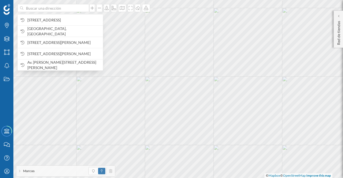
click at [75, 20] on span "[STREET_ADDRESS]" at bounding box center [63, 19] width 73 height 5
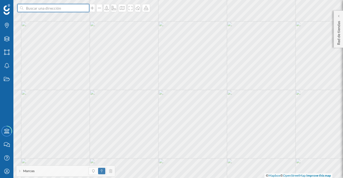
click at [63, 8] on input at bounding box center [53, 8] width 60 height 8
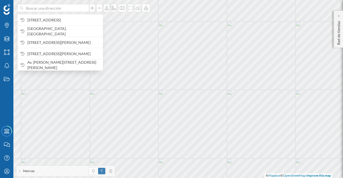
click at [63, 18] on span "[STREET_ADDRESS]" at bounding box center [63, 19] width 73 height 5
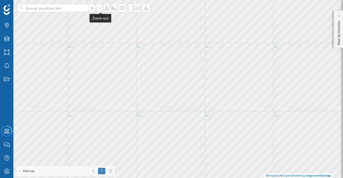
click at [101, 10] on icon at bounding box center [99, 8] width 5 height 4
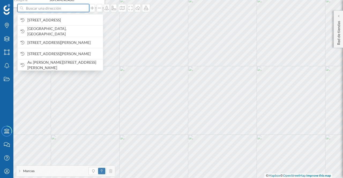
click at [63, 7] on input at bounding box center [53, 8] width 60 height 8
click at [64, 18] on span "[STREET_ADDRESS]" at bounding box center [63, 19] width 73 height 5
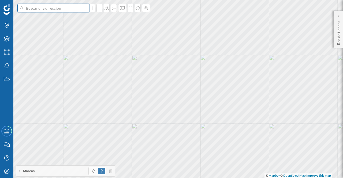
click at [83, 8] on input at bounding box center [53, 8] width 60 height 8
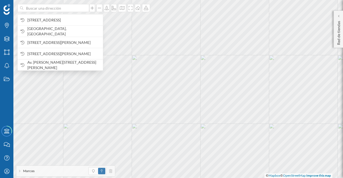
click at [78, 21] on span "[STREET_ADDRESS]" at bounding box center [63, 19] width 73 height 5
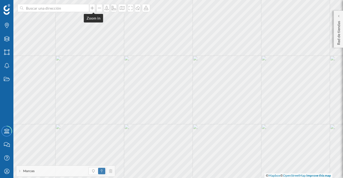
click at [92, 6] on div at bounding box center [92, 8] width 6 height 8
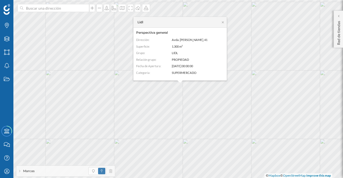
click at [221, 22] on icon at bounding box center [223, 22] width 4 height 3
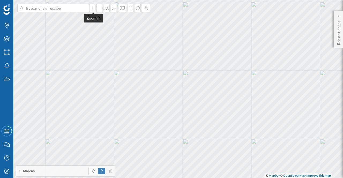
click at [93, 5] on div at bounding box center [92, 8] width 6 height 8
click at [185, 178] on html "Marcas Capas Áreas Notificaciones Estados Academy Contacta con nosotros Centro …" at bounding box center [171, 89] width 343 height 178
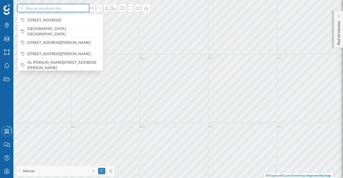
click at [39, 7] on input at bounding box center [53, 8] width 60 height 8
click at [44, 17] on span "[STREET_ADDRESS]" at bounding box center [63, 19] width 73 height 5
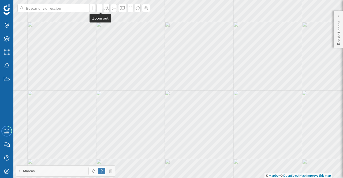
click at [99, 9] on icon at bounding box center [99, 8] width 5 height 4
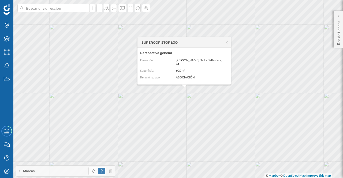
click at [226, 44] on icon at bounding box center [227, 42] width 4 height 3
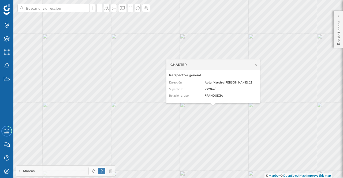
click at [256, 64] on icon at bounding box center [256, 64] width 4 height 3
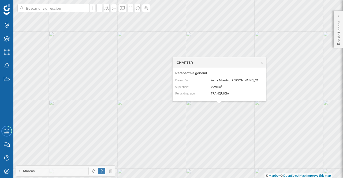
click at [262, 64] on div "CHARTER" at bounding box center [218, 62] width 93 height 11
click at [262, 64] on icon at bounding box center [262, 62] width 4 height 3
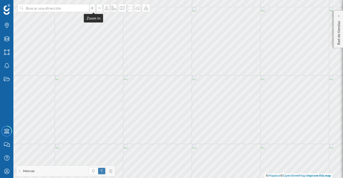
click at [93, 7] on icon at bounding box center [91, 8] width 5 height 4
click at [100, 8] on icon at bounding box center [99, 8] width 3 height 1
click at [92, 10] on div at bounding box center [92, 8] width 6 height 8
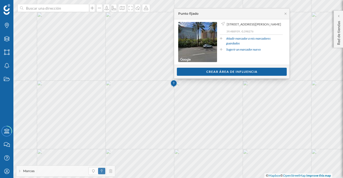
click at [287, 13] on icon at bounding box center [285, 13] width 4 height 3
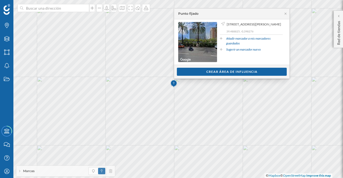
click at [236, 72] on div "Crear área de influencia" at bounding box center [232, 72] width 110 height 8
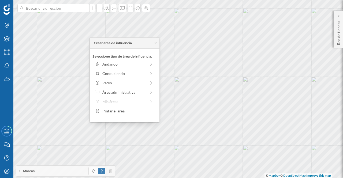
click at [117, 64] on div "Andando" at bounding box center [124, 64] width 44 height 6
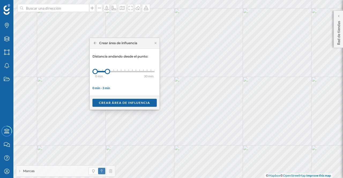
drag, startPoint x: 99, startPoint y: 72, endPoint x: 107, endPoint y: 71, distance: 7.8
click at [107, 71] on div at bounding box center [107, 71] width 5 height 5
click at [124, 102] on div "Crear área de influencia" at bounding box center [124, 103] width 64 height 8
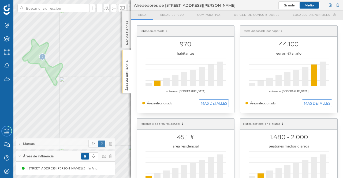
click at [126, 56] on icon at bounding box center [127, 56] width 4 height 2
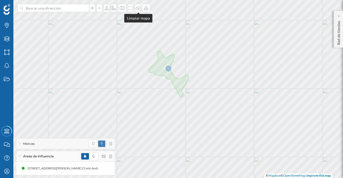
click at [138, 8] on icon at bounding box center [137, 8] width 5 height 4
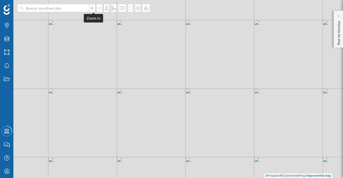
click at [95, 10] on div at bounding box center [92, 8] width 6 height 8
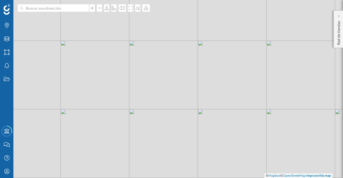
drag, startPoint x: 210, startPoint y: 70, endPoint x: 209, endPoint y: 81, distance: 10.8
click at [209, 81] on div "© Mapbox © OpenStreetMap Improve this map" at bounding box center [171, 89] width 343 height 178
click at [92, 9] on icon at bounding box center [91, 8] width 5 height 4
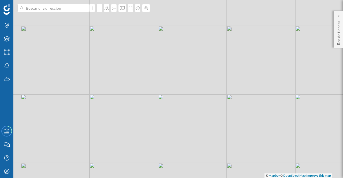
drag, startPoint x: 213, startPoint y: 56, endPoint x: 216, endPoint y: 93, distance: 36.8
click at [216, 93] on div "© Mapbox © OpenStreetMap Improve this map" at bounding box center [171, 89] width 343 height 178
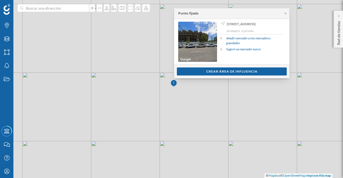
click at [241, 72] on div "Crear área de influencia" at bounding box center [232, 71] width 110 height 8
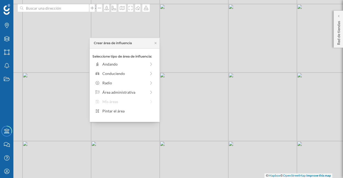
click at [108, 63] on div "Andando" at bounding box center [124, 64] width 44 height 6
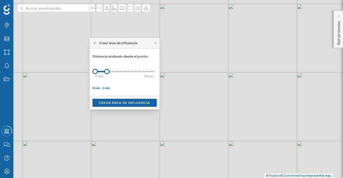
drag, startPoint x: 100, startPoint y: 71, endPoint x: 107, endPoint y: 69, distance: 7.0
click at [107, 69] on div at bounding box center [106, 71] width 5 height 5
click at [135, 101] on div "Crear área de influencia" at bounding box center [124, 103] width 64 height 8
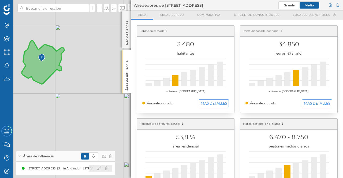
click at [100, 170] on icon at bounding box center [99, 169] width 4 height 4
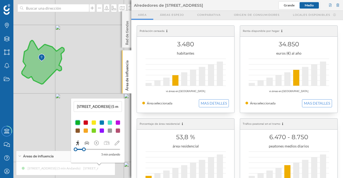
click at [101, 130] on div at bounding box center [101, 130] width 5 height 5
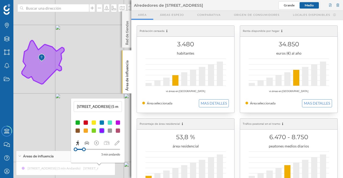
click at [40, 125] on div "© Mapbox © OpenStreetMap Improve this map" at bounding box center [171, 89] width 343 height 178
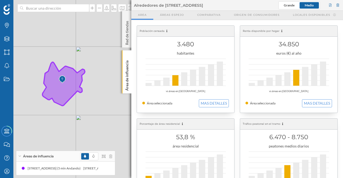
drag, startPoint x: 68, startPoint y: 75, endPoint x: 91, endPoint y: 100, distance: 33.2
click at [91, 100] on div "© Mapbox © OpenStreetMap Improve this map" at bounding box center [171, 89] width 343 height 178
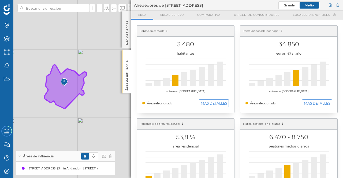
click at [126, 55] on icon at bounding box center [127, 56] width 4 height 2
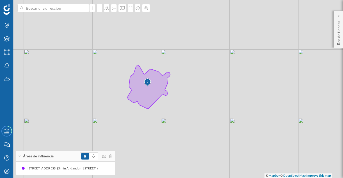
drag, startPoint x: 117, startPoint y: 84, endPoint x: 201, endPoint y: 84, distance: 83.3
click at [201, 84] on div "© Mapbox © OpenStreetMap Improve this map" at bounding box center [171, 89] width 343 height 178
click at [93, 10] on icon at bounding box center [91, 8] width 5 height 4
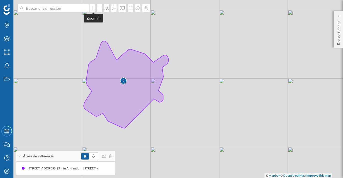
click at [93, 10] on icon at bounding box center [91, 8] width 5 height 4
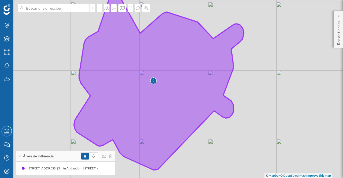
drag, startPoint x: 116, startPoint y: 88, endPoint x: 192, endPoint y: 88, distance: 76.1
click at [194, 89] on icon at bounding box center [159, 82] width 170 height 175
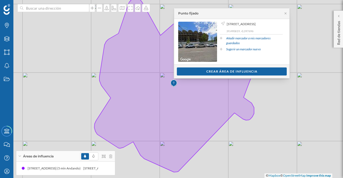
click at [215, 69] on div "Crear área de influencia" at bounding box center [232, 71] width 110 height 8
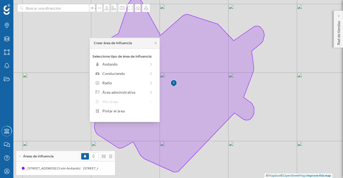
click at [114, 65] on div "Andando" at bounding box center [124, 64] width 44 height 6
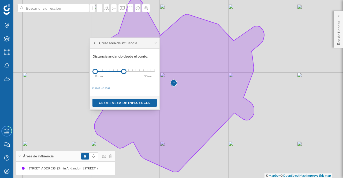
drag, startPoint x: 98, startPoint y: 70, endPoint x: 123, endPoint y: 70, distance: 25.4
click at [123, 70] on div at bounding box center [123, 71] width 5 height 5
click at [123, 103] on div "Crear área de influencia" at bounding box center [124, 103] width 64 height 8
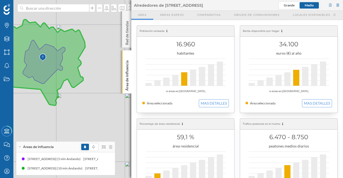
click at [124, 55] on div "Área de influencia" at bounding box center [126, 71] width 9 height 43
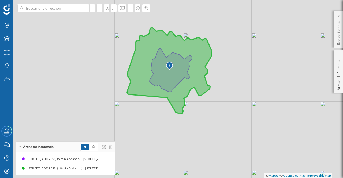
drag, startPoint x: 103, startPoint y: 91, endPoint x: 209, endPoint y: 81, distance: 106.5
click at [229, 99] on div "© Mapbox © OpenStreetMap Improve this map" at bounding box center [171, 89] width 343 height 178
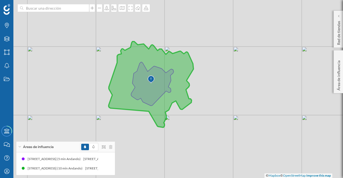
drag, startPoint x: 219, startPoint y: 115, endPoint x: 200, endPoint y: 128, distance: 22.8
click at [200, 128] on div "© Mapbox © OpenStreetMap Improve this map" at bounding box center [171, 89] width 343 height 178
click at [335, 67] on div "Área de influencia" at bounding box center [337, 71] width 9 height 43
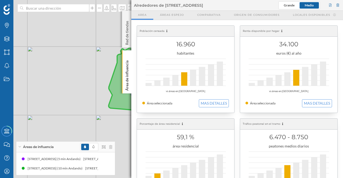
click at [128, 56] on icon at bounding box center [127, 56] width 4 height 2
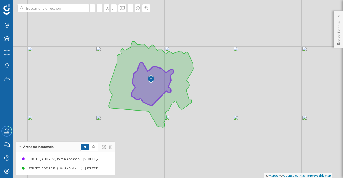
click at [146, 91] on icon at bounding box center [150, 85] width 85 height 86
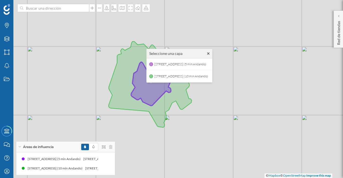
click at [163, 61] on span "[STREET_ADDRESS] (5 min Andando)" at bounding box center [180, 64] width 55 height 8
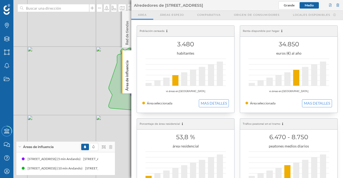
click at [127, 55] on icon at bounding box center [127, 56] width 4 height 2
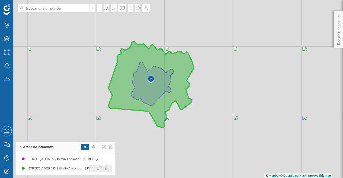
click at [60, 166] on div "[STREET_ADDRESS] (10 min Andando) [STREET_ADDRESS] (10 min Andando)" at bounding box center [65, 168] width 93 height 8
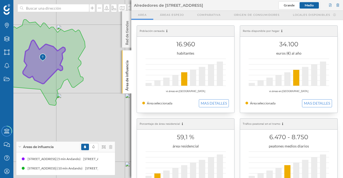
click at [46, 54] on img at bounding box center [42, 57] width 7 height 11
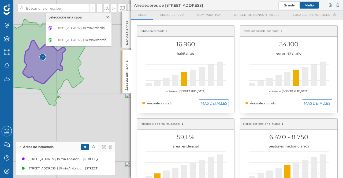
click at [52, 58] on icon at bounding box center [42, 63] width 85 height 86
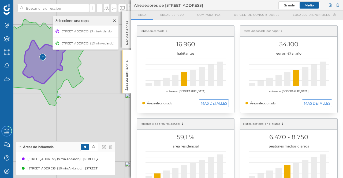
click at [77, 29] on span "[STREET_ADDRESS] (5 min Andando)" at bounding box center [86, 31] width 55 height 8
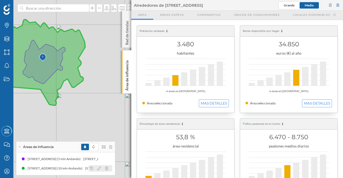
click at [34, 169] on div "[STREET_ADDRESS] (10 min Andando)" at bounding box center [56, 168] width 58 height 5
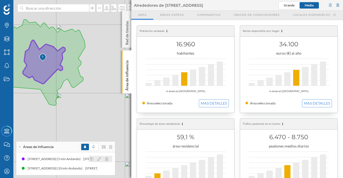
click at [83, 159] on div "[STREET_ADDRESS] (5 min Andando)" at bounding box center [111, 158] width 56 height 5
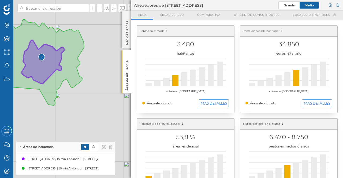
click at [128, 57] on icon at bounding box center [127, 56] width 4 height 2
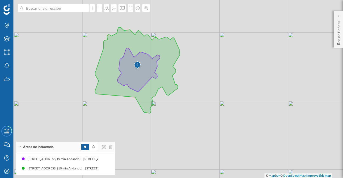
drag, startPoint x: 122, startPoint y: 78, endPoint x: 218, endPoint y: 86, distance: 95.9
click at [218, 86] on div "© Mapbox © OpenStreetMap Improve this map" at bounding box center [171, 89] width 343 height 178
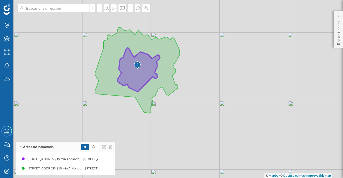
click at [134, 78] on icon at bounding box center [137, 70] width 85 height 86
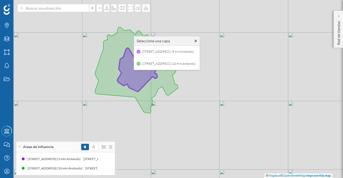
click at [154, 50] on span "[STREET_ADDRESS] (5 min Andando)" at bounding box center [167, 52] width 55 height 8
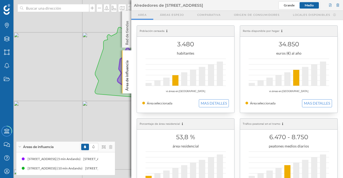
click at [128, 56] on icon at bounding box center [127, 56] width 4 height 2
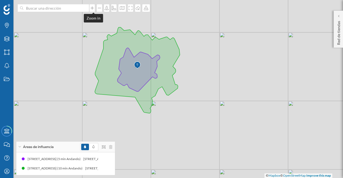
click at [94, 9] on icon at bounding box center [91, 8] width 5 height 4
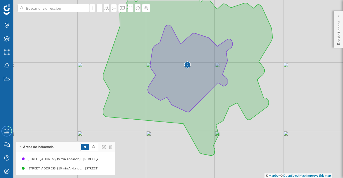
drag, startPoint x: 229, startPoint y: 84, endPoint x: 309, endPoint y: 101, distance: 81.3
click at [309, 101] on div "© Mapbox © OpenStreetMap Improve this map" at bounding box center [171, 89] width 343 height 178
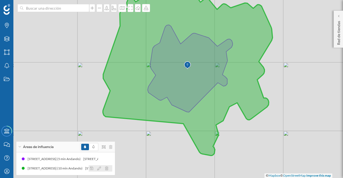
click at [85, 170] on div "[STREET_ADDRESS] (10 min Andando)" at bounding box center [114, 168] width 58 height 5
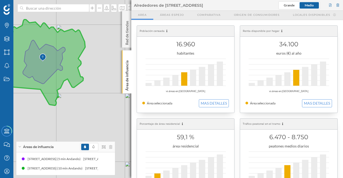
click at [127, 55] on icon at bounding box center [127, 56] width 4 height 2
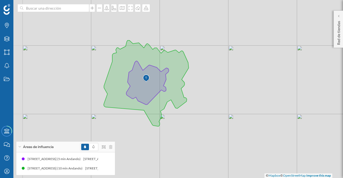
drag, startPoint x: 116, startPoint y: 87, endPoint x: 219, endPoint y: 107, distance: 104.2
click at [219, 107] on div "© Mapbox © OpenStreetMap Improve this map" at bounding box center [171, 89] width 343 height 178
click at [92, 10] on icon at bounding box center [91, 8] width 5 height 4
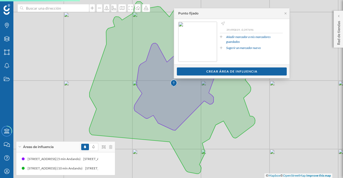
click at [242, 69] on div "Crear área de influencia" at bounding box center [232, 71] width 110 height 8
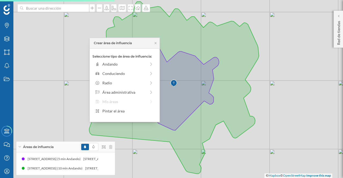
click at [111, 66] on div "Andando" at bounding box center [124, 64] width 44 height 6
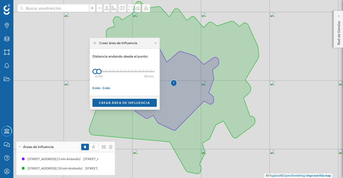
drag, startPoint x: 101, startPoint y: 72, endPoint x: 111, endPoint y: 72, distance: 9.9
click at [111, 72] on div "0 min. 3 min. 4 min. 5 min. 6 min. 7 min. 8 min. 9 min. 10 min. 11 min. 12 min.…" at bounding box center [124, 71] width 59 height 1
drag, startPoint x: 112, startPoint y: 71, endPoint x: 117, endPoint y: 72, distance: 4.0
click at [118, 72] on div "0 min. 3 min. 4 min. 5 min. 6 min. 7 min. 8 min. 9 min. 10 min. 11 min. 12 min.…" at bounding box center [124, 71] width 59 height 1
drag, startPoint x: 118, startPoint y: 71, endPoint x: 123, endPoint y: 71, distance: 5.4
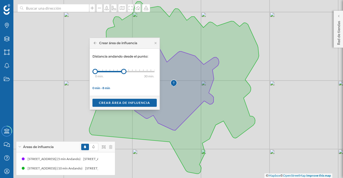
click at [123, 71] on div at bounding box center [123, 71] width 5 height 5
drag, startPoint x: 96, startPoint y: 72, endPoint x: 106, endPoint y: 71, distance: 10.2
click at [106, 71] on div at bounding box center [106, 71] width 5 height 5
click at [137, 101] on div "Crear área de influencia" at bounding box center [124, 103] width 64 height 8
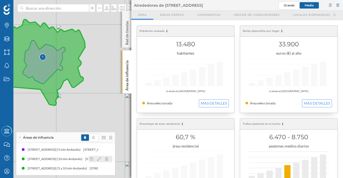
click at [100, 158] on icon at bounding box center [99, 159] width 4 height 4
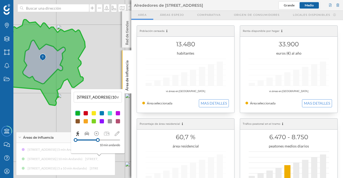
click at [118, 111] on div at bounding box center [117, 113] width 5 height 5
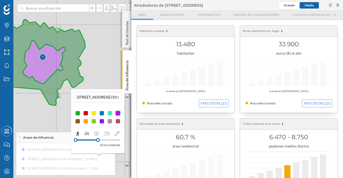
click at [37, 119] on div "© Mapbox © OpenStreetMap Improve this map" at bounding box center [171, 89] width 343 height 178
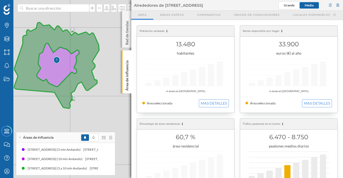
drag, startPoint x: 98, startPoint y: 114, endPoint x: 112, endPoint y: 117, distance: 14.2
click at [112, 117] on div "© Mapbox © OpenStreetMap Improve this map" at bounding box center [171, 89] width 343 height 178
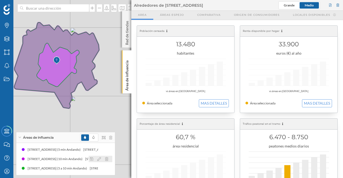
click at [84, 159] on div "[STREET_ADDRESS] (10 min Andando)" at bounding box center [109, 158] width 58 height 5
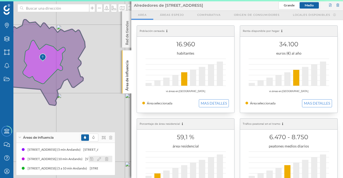
click at [100, 158] on icon at bounding box center [99, 159] width 4 height 4
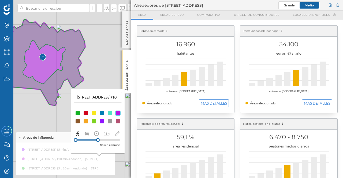
click at [78, 113] on div at bounding box center [77, 113] width 5 height 5
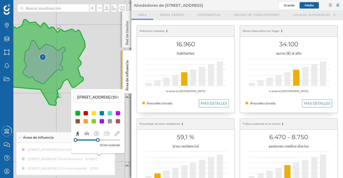
click at [85, 171] on div "Carrer [GEOGRAPHIC_DATA] 5, [GEOGRAPHIC_DATA], [GEOGRAPHIC_DATA], [GEOGRAPHIC_D…" at bounding box center [65, 159] width 93 height 27
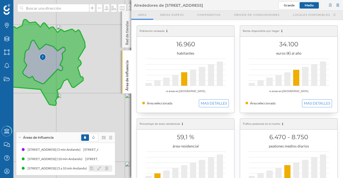
click at [99, 167] on icon at bounding box center [99, 169] width 4 height 4
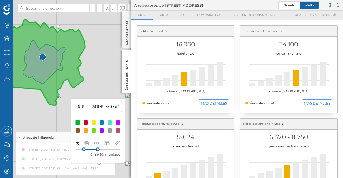
click at [118, 123] on div at bounding box center [117, 122] width 5 height 5
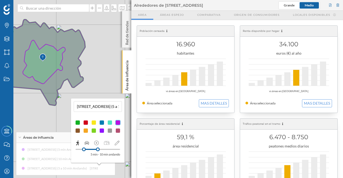
drag, startPoint x: 23, startPoint y: 120, endPoint x: 29, endPoint y: 120, distance: 6.4
click at [23, 120] on div "© Mapbox © OpenStreetMap Improve this map" at bounding box center [171, 89] width 343 height 178
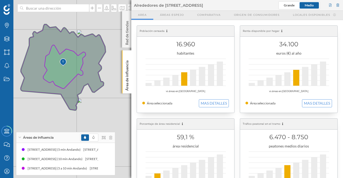
drag, startPoint x: 89, startPoint y: 115, endPoint x: 111, endPoint y: 115, distance: 21.4
click at [110, 119] on div "© Mapbox © OpenStreetMap Improve this map" at bounding box center [171, 89] width 343 height 178
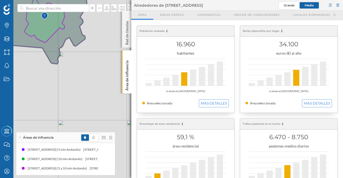
drag, startPoint x: 104, startPoint y: 117, endPoint x: 102, endPoint y: 60, distance: 56.8
click at [86, 70] on div "© Mapbox © OpenStreetMap Improve this map" at bounding box center [171, 89] width 343 height 178
click at [126, 55] on icon at bounding box center [127, 56] width 2 height 2
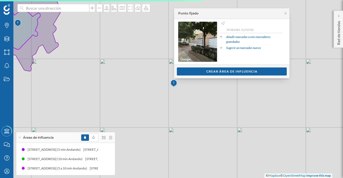
click at [211, 69] on div "Crear área de influencia" at bounding box center [232, 71] width 110 height 8
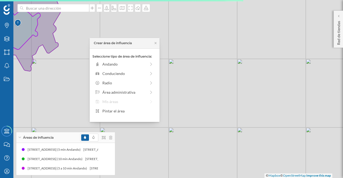
click at [107, 63] on div "Andando" at bounding box center [124, 64] width 44 height 6
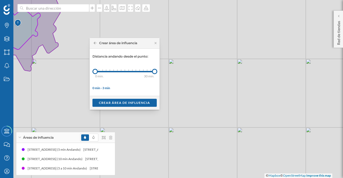
drag, startPoint x: 100, startPoint y: 73, endPoint x: 154, endPoint y: 69, distance: 54.8
click at [154, 71] on div at bounding box center [154, 71] width 5 height 5
click at [155, 43] on icon at bounding box center [156, 43] width 2 height 2
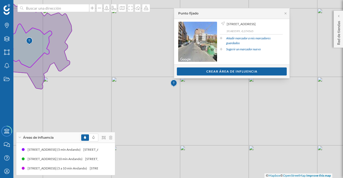
click at [203, 69] on div "Crear área de influencia" at bounding box center [232, 71] width 110 height 8
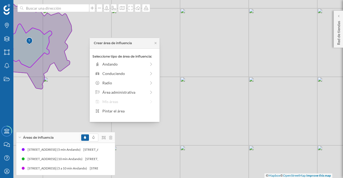
click at [100, 75] on div "Conduciendo" at bounding box center [120, 74] width 51 height 6
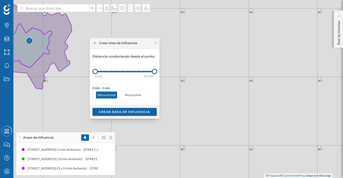
drag, startPoint x: 101, startPoint y: 73, endPoint x: 158, endPoint y: 72, distance: 57.1
click at [158, 72] on div "Distancia conduciendo desde el punto: 0 min. 3 min. 5 min. 7 min. 10 min. 12 mi…" at bounding box center [125, 77] width 70 height 56
click at [156, 43] on icon at bounding box center [155, 43] width 4 height 3
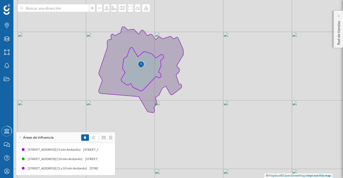
drag, startPoint x: 102, startPoint y: 78, endPoint x: 210, endPoint y: 101, distance: 109.9
click at [210, 101] on div "© Mapbox © OpenStreetMap Improve this map" at bounding box center [171, 89] width 343 height 178
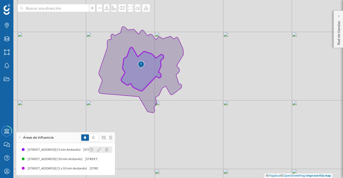
click at [107, 149] on icon at bounding box center [106, 150] width 3 height 4
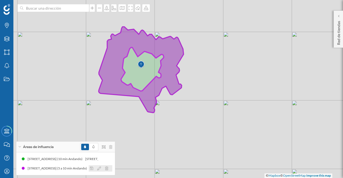
click at [107, 167] on icon at bounding box center [106, 169] width 3 height 4
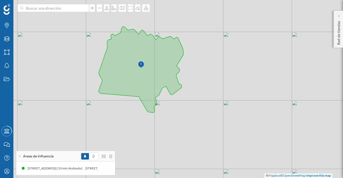
click at [149, 73] on icon at bounding box center [141, 70] width 85 height 86
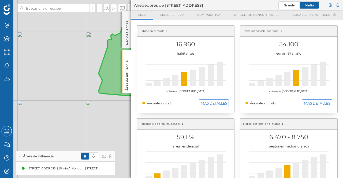
click at [215, 103] on button "MAS DETALLES" at bounding box center [214, 103] width 30 height 8
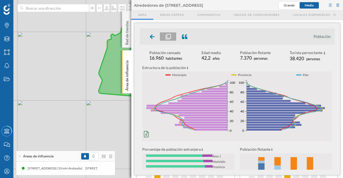
drag, startPoint x: 335, startPoint y: 65, endPoint x: 334, endPoint y: 73, distance: 7.3
click at [334, 73] on div "Población Población censada 16.960 habitantes Edad media 42,2 años Población fl…" at bounding box center [237, 99] width 206 height 152
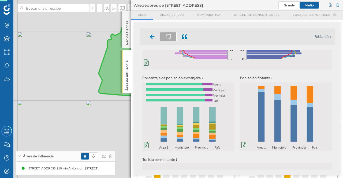
scroll to position [70, 0]
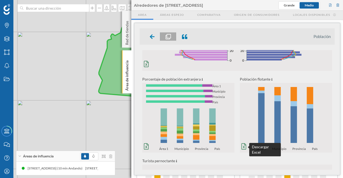
click at [243, 145] on icon at bounding box center [243, 146] width 5 height 6
drag, startPoint x: 335, startPoint y: 104, endPoint x: 332, endPoint y: 106, distance: 3.9
click at [332, 106] on div "Población Población censada 16.960 habitantes Edad media 42,2 años Población fl…" at bounding box center [237, 99] width 206 height 152
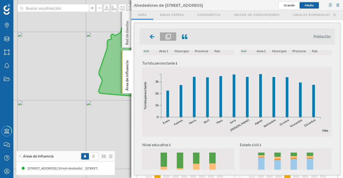
scroll to position [164, 0]
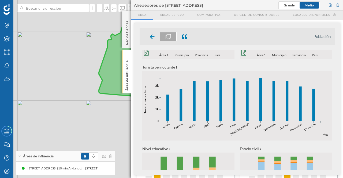
drag, startPoint x: 333, startPoint y: 131, endPoint x: 332, endPoint y: 121, distance: 10.2
click at [332, 121] on div "Turista pernoctante Enero Febrero Marzo [PERSON_NAME] [PERSON_NAME] Octubre Nov…" at bounding box center [237, 99] width 195 height 70
drag, startPoint x: 336, startPoint y: 120, endPoint x: 329, endPoint y: 96, distance: 24.9
click at [333, 107] on div "Población Población censada 16.960 habitantes Edad media 42,2 años Población fl…" at bounding box center [237, 99] width 206 height 152
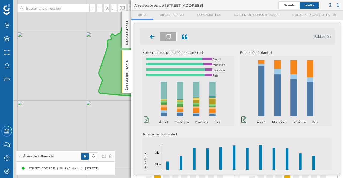
scroll to position [97, 0]
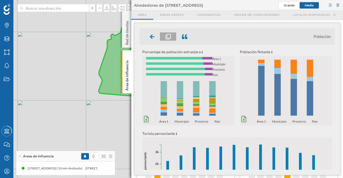
drag, startPoint x: 335, startPoint y: 86, endPoint x: 332, endPoint y: 97, distance: 11.0
click at [332, 97] on div "Población Población censada 16.960 habitantes Edad media 42,2 años Población fl…" at bounding box center [237, 99] width 206 height 152
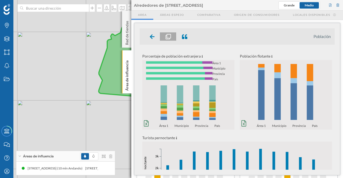
scroll to position [0, 0]
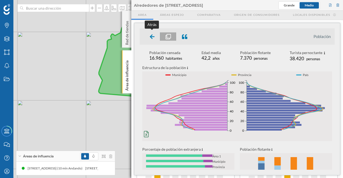
click at [151, 35] on icon at bounding box center [152, 36] width 5 height 5
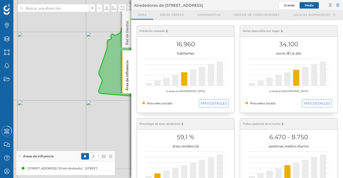
click at [315, 100] on button "MAS DETALLES" at bounding box center [317, 103] width 30 height 8
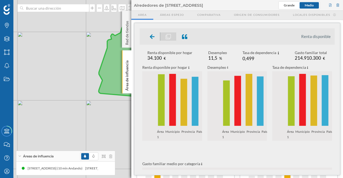
drag, startPoint x: 335, startPoint y: 71, endPoint x: 328, endPoint y: 91, distance: 20.9
click at [328, 91] on div "Renta disponible Renta disponible por hogar 34.100 € Desempleo 11,5 % Tasa de d…" at bounding box center [237, 99] width 206 height 152
drag, startPoint x: 335, startPoint y: 76, endPoint x: 330, endPoint y: 97, distance: 20.7
click at [330, 97] on div "Renta disponible Renta disponible por hogar 34.100 € Desempleo 11,5 % Tasa de d…" at bounding box center [237, 99] width 206 height 152
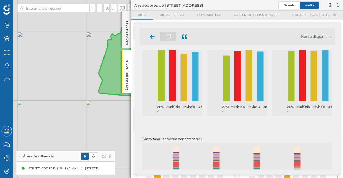
scroll to position [26, 0]
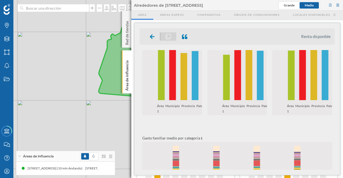
click at [332, 87] on icon "0 0,1 0,2 0,3 0,4 0,5 Área 1 Municipio Provincia País 0 0,1 0,2 0,3 0,4 0,5 Áre…" at bounding box center [308, 77] width 72 height 63
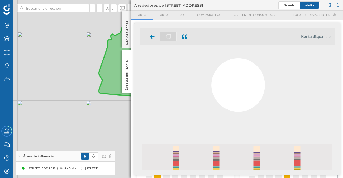
scroll to position [0, 0]
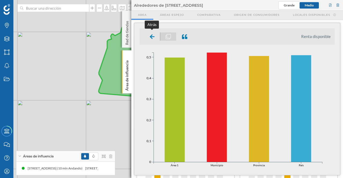
click at [149, 38] on div at bounding box center [152, 36] width 16 height 8
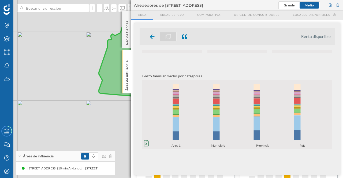
scroll to position [111, 0]
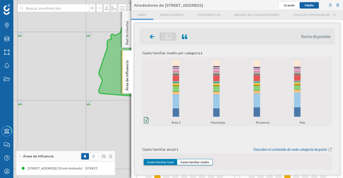
click at [150, 119] on icon "0% 20% 40% 60% 80% 100% Área 1 Municipio Provincia País 0% 20% 40% 60% 80% 100%…" at bounding box center [237, 91] width 190 height 67
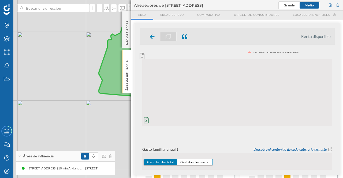
scroll to position [0, 0]
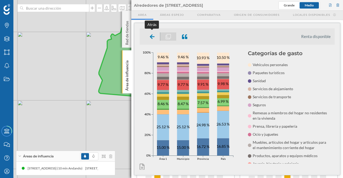
click at [153, 37] on icon at bounding box center [152, 36] width 5 height 5
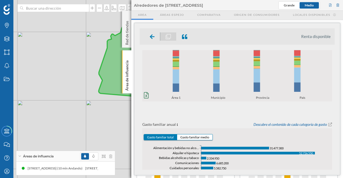
scroll to position [138, 0]
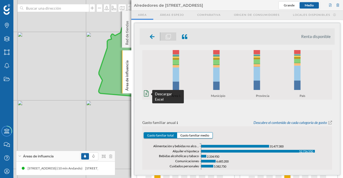
click at [147, 93] on icon at bounding box center [146, 93] width 5 height 6
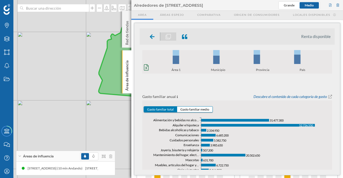
scroll to position [167, 0]
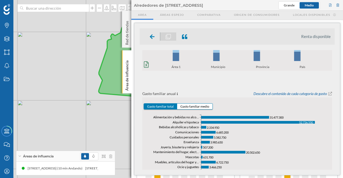
click at [195, 106] on button "Gasto familiar medio" at bounding box center [194, 107] width 35 height 6
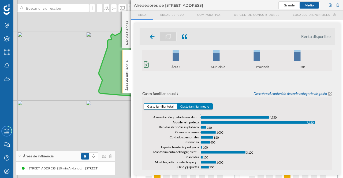
click at [328, 93] on icon at bounding box center [330, 94] width 4 height 4
click at [307, 95] on link "Descubre el contenido de cada categoría de gasto" at bounding box center [289, 93] width 73 height 5
drag, startPoint x: 333, startPoint y: 110, endPoint x: 333, endPoint y: 119, distance: 8.9
click at [333, 119] on div "Renta disponible por hogar 34.100 € Desempleo 11,5 % Tasa de dependencia 0,499 …" at bounding box center [237, 110] width 195 height 120
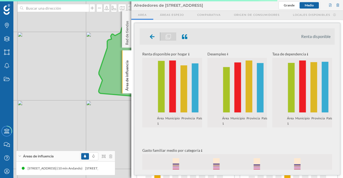
scroll to position [0, 0]
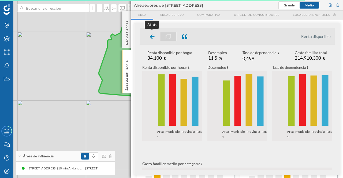
click at [152, 37] on icon at bounding box center [152, 36] width 5 height 5
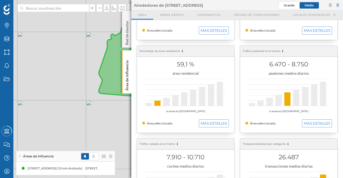
scroll to position [70, 0]
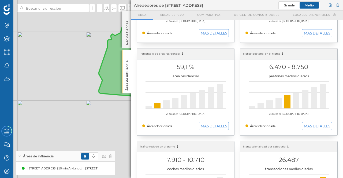
click at [212, 123] on button "MAS DETALLES" at bounding box center [214, 126] width 30 height 8
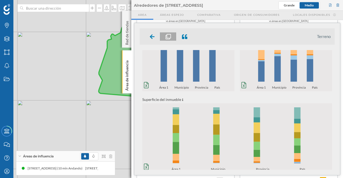
scroll to position [139, 0]
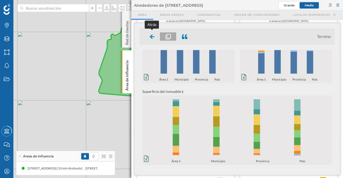
click at [151, 36] on icon at bounding box center [152, 36] width 5 height 5
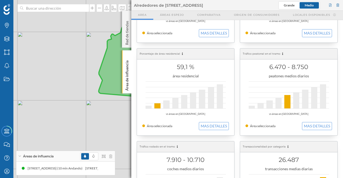
click at [308, 126] on button "MAS DETALLES" at bounding box center [317, 126] width 30 height 8
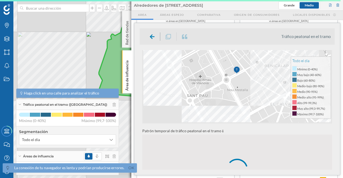
scroll to position [0, 0]
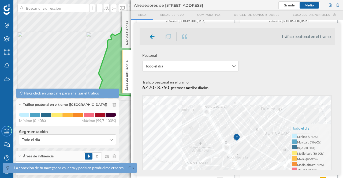
drag, startPoint x: 335, startPoint y: 82, endPoint x: 334, endPoint y: 89, distance: 7.8
click at [334, 91] on div "Tráfico peatonal en el tramo Peatonal Todo el día Tráfico peatonal en el tramo …" at bounding box center [237, 99] width 206 height 152
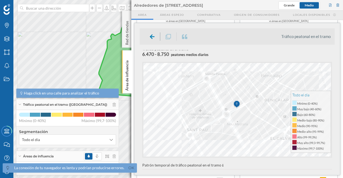
scroll to position [34, 0]
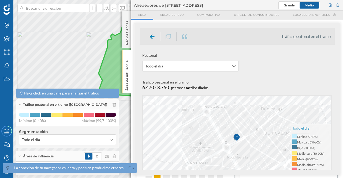
scroll to position [32, 0]
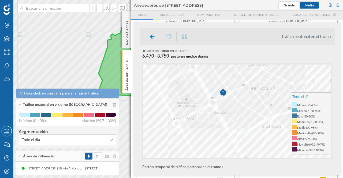
drag, startPoint x: 333, startPoint y: 78, endPoint x: 332, endPoint y: 98, distance: 19.9
click at [332, 100] on div "Todo el día Mínimo (0-40%) Muy bajo (40-60%) Bajo (60-80%) Medio-bajo (80-90%) …" at bounding box center [237, 97] width 195 height 70
click at [335, 91] on div "Tráfico peatonal en el tramo Peatonal Todo el día Tráfico peatonal en el tramo …" at bounding box center [237, 99] width 206 height 152
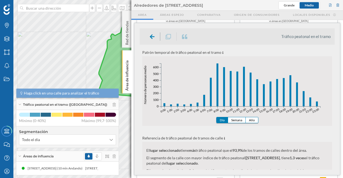
scroll to position [140, 0]
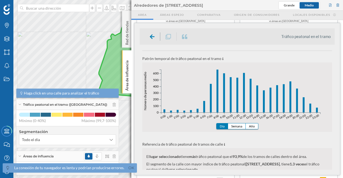
click at [233, 126] on button "Semana" at bounding box center [237, 126] width 18 height 6
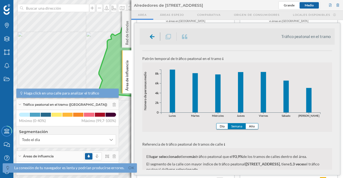
click at [252, 126] on button "Año" at bounding box center [252, 126] width 12 height 6
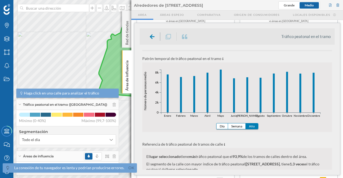
click at [221, 127] on button "Día" at bounding box center [222, 126] width 12 height 6
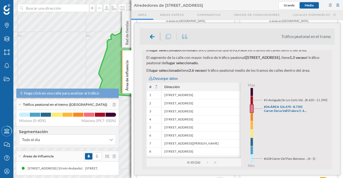
scroll to position [253, 0]
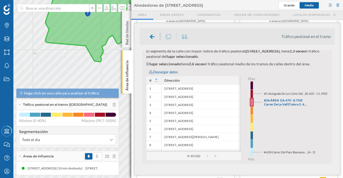
click at [251, 91] on rect at bounding box center [251, 94] width 2 height 8
click at [252, 94] on icon at bounding box center [257, 94] width 11 height 0
click at [209, 90] on div "[STREET_ADDRESS][PERSON_NAME]" at bounding box center [213, 89] width 104 height 8
click at [196, 88] on div "[STREET_ADDRESS][PERSON_NAME]" at bounding box center [213, 89] width 104 height 8
click at [179, 88] on div "[STREET_ADDRESS][PERSON_NAME]" at bounding box center [213, 89] width 104 height 8
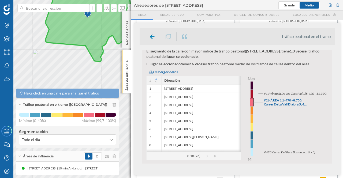
click at [230, 87] on div "[STREET_ADDRESS][PERSON_NAME]" at bounding box center [213, 89] width 104 height 8
click at [229, 87] on div "[STREET_ADDRESS][PERSON_NAME]" at bounding box center [213, 89] width 104 height 8
click at [178, 90] on div "[STREET_ADDRESS][PERSON_NAME]" at bounding box center [213, 89] width 104 height 8
click at [167, 88] on div "[STREET_ADDRESS][PERSON_NAME]" at bounding box center [213, 89] width 104 height 8
click at [168, 72] on div "Descargar datos" at bounding box center [238, 72] width 187 height 8
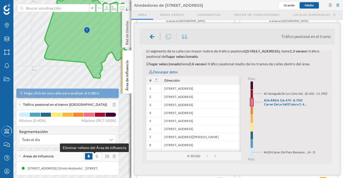
click at [96, 155] on icon at bounding box center [97, 156] width 2 height 3
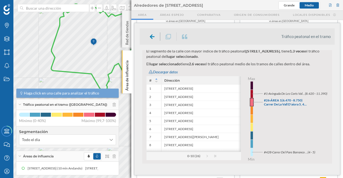
drag, startPoint x: 93, startPoint y: 44, endPoint x: 100, endPoint y: 56, distance: 13.3
click at [100, 56] on icon at bounding box center [93, 47] width 85 height 86
drag, startPoint x: 335, startPoint y: 155, endPoint x: 335, endPoint y: 150, distance: 5.1
click at [335, 152] on div "Tráfico peatonal en el tramo Peatonal Todo el día Tráfico peatonal en el tramo …" at bounding box center [237, 99] width 206 height 152
click at [19, 105] on icon at bounding box center [19, 104] width 3 height 1
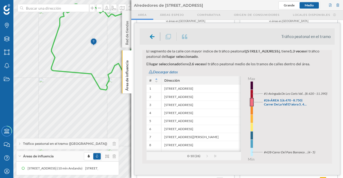
click at [251, 94] on rect at bounding box center [251, 94] width 2 height 8
click at [314, 93] on tspan "(8.420 - 11.390)" at bounding box center [316, 94] width 22 height 4
drag, startPoint x: 310, startPoint y: 95, endPoint x: 325, endPoint y: 96, distance: 15.9
click at [325, 96] on icon "0 2 4 6 8 0 2 4 6 8 #428 · Carrer Del Pare Barranco … (4 - 5) #26 · ÁREA 1 (6.4…" at bounding box center [286, 118] width 91 height 75
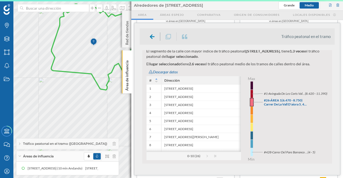
click at [303, 93] on tspan "Avinguda De Les Corts Val…" at bounding box center [286, 94] width 37 height 4
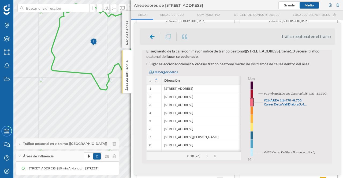
drag, startPoint x: 333, startPoint y: 136, endPoint x: 331, endPoint y: 127, distance: 9.2
click at [331, 127] on div "Peatonal Todo el día Tráfico peatonal en el tramo 6.470 - 8.750 peatones medios…" at bounding box center [237, 110] width 195 height 120
click at [150, 37] on icon at bounding box center [152, 36] width 5 height 5
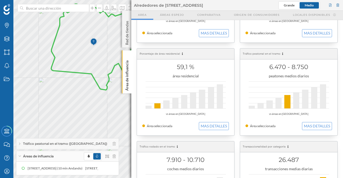
click at [318, 126] on button "MAS DETALLES" at bounding box center [317, 126] width 30 height 8
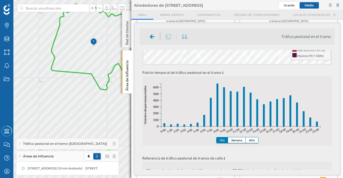
scroll to position [135, 0]
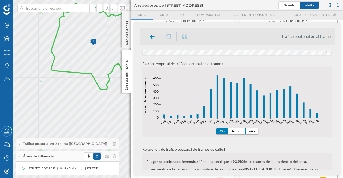
click at [237, 130] on button "Semana" at bounding box center [237, 132] width 18 height 6
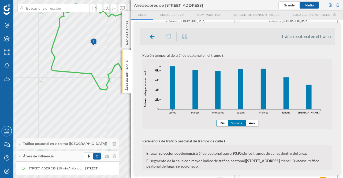
scroll to position [144, 0]
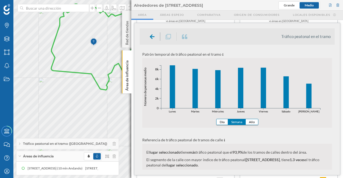
click at [250, 121] on button "Año" at bounding box center [252, 122] width 12 height 6
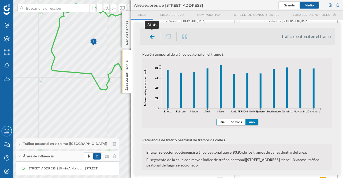
click at [149, 34] on div at bounding box center [152, 36] width 16 height 8
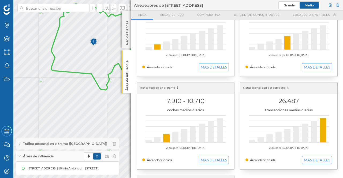
scroll to position [131, 0]
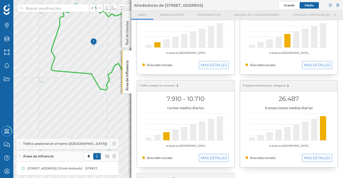
click at [317, 157] on button "MAS DETALLES" at bounding box center [317, 158] width 30 height 8
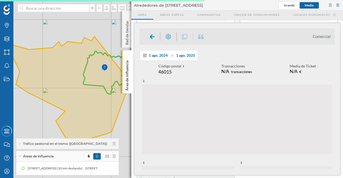
click at [127, 57] on icon at bounding box center [126, 55] width 5 height 5
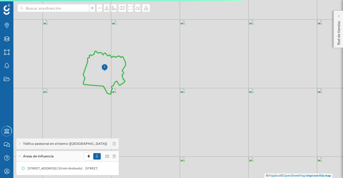
click at [106, 80] on icon at bounding box center [104, 72] width 42 height 43
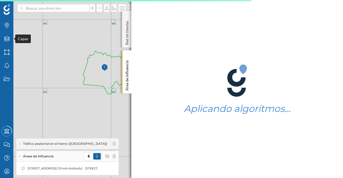
click at [8, 40] on icon "Capas" at bounding box center [6, 38] width 7 height 5
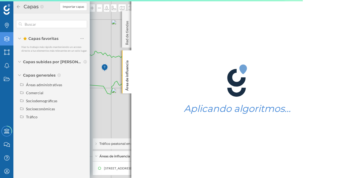
click at [49, 81] on div "Áreas administrativas" at bounding box center [52, 85] width 70 height 8
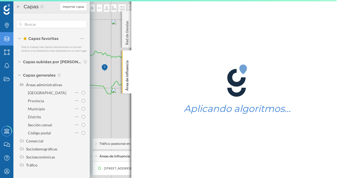
click at [82, 133] on input "Código postal" at bounding box center [83, 132] width 3 height 3
radio input "true"
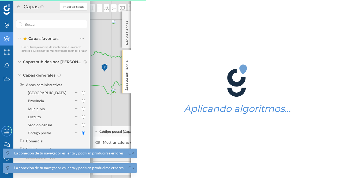
click at [126, 55] on icon at bounding box center [127, 56] width 4 height 2
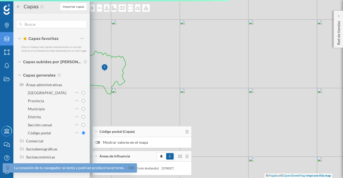
click at [20, 6] on icon at bounding box center [18, 7] width 5 height 4
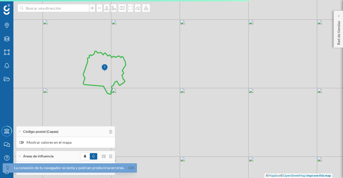
click at [111, 74] on icon at bounding box center [104, 72] width 42 height 43
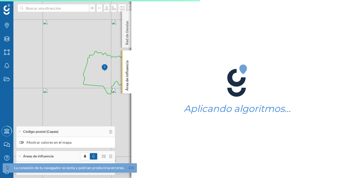
click at [127, 170] on link "Ok" at bounding box center [131, 168] width 9 height 6
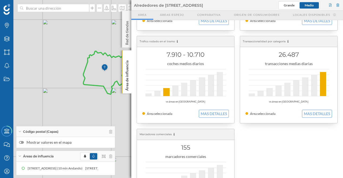
scroll to position [183, 0]
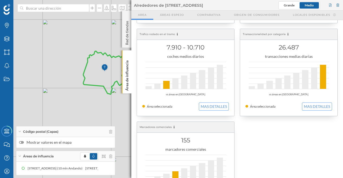
click at [307, 104] on button "MAS DETALLES" at bounding box center [317, 107] width 30 height 8
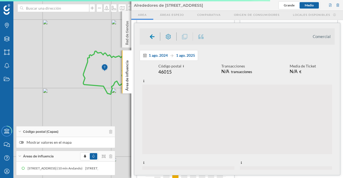
click at [19, 132] on icon at bounding box center [19, 131] width 3 height 1
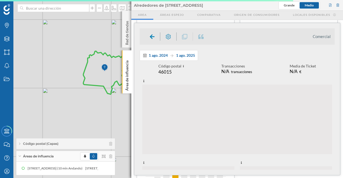
click at [112, 145] on div "Código postal (Capas)" at bounding box center [65, 143] width 99 height 11
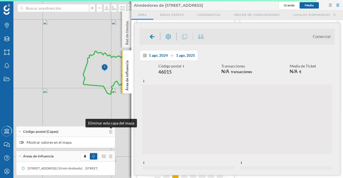
click at [110, 132] on icon at bounding box center [110, 132] width 3 height 4
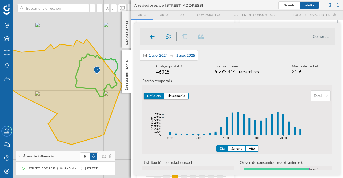
drag, startPoint x: 119, startPoint y: 144, endPoint x: 111, endPoint y: 147, distance: 8.2
click at [111, 147] on div "© Mapbox © OpenStreetMap Improve this map" at bounding box center [171, 89] width 343 height 178
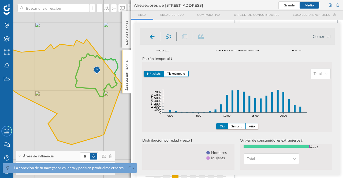
scroll to position [23, 0]
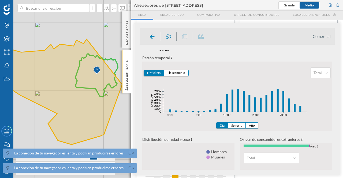
drag, startPoint x: 113, startPoint y: 136, endPoint x: 118, endPoint y: 136, distance: 5.4
click at [115, 136] on div "© Mapbox © OpenStreetMap Improve this map" at bounding box center [171, 89] width 343 height 178
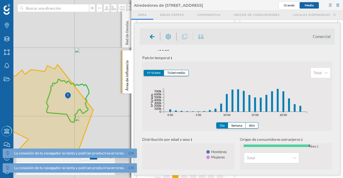
drag, startPoint x: 122, startPoint y: 131, endPoint x: 90, endPoint y: 153, distance: 38.7
click at [90, 156] on div "La conexión de tu navegador es lenta y podrían producirse errores. Ok La conexi…" at bounding box center [171, 89] width 343 height 178
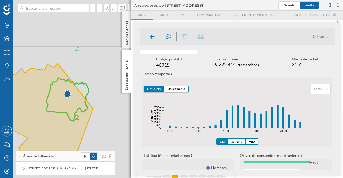
scroll to position [0, 0]
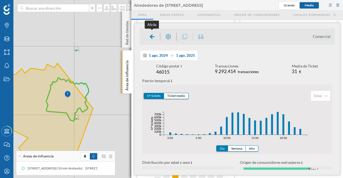
click at [153, 36] on icon at bounding box center [152, 36] width 5 height 5
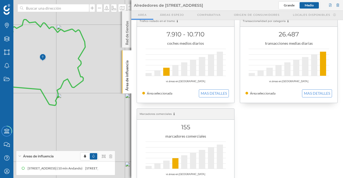
scroll to position [217, 0]
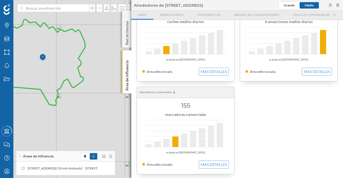
click at [205, 161] on button "MAS DETALLES" at bounding box center [214, 165] width 30 height 8
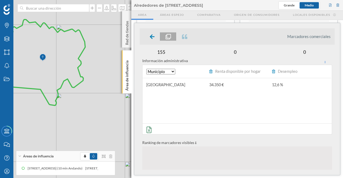
scroll to position [0, 0]
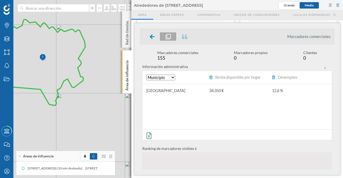
click at [172, 77] on select "Municipio Código postal" at bounding box center [160, 78] width 29 height 6
click at [172, 78] on select "Municipio Código postal" at bounding box center [160, 78] width 29 height 6
click at [172, 77] on select "Municipio Código postal" at bounding box center [160, 78] width 29 height 6
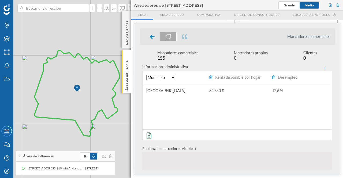
drag, startPoint x: 93, startPoint y: 115, endPoint x: 127, endPoint y: 146, distance: 46.1
click at [127, 146] on div "© Mapbox © OpenStreetMap Improve this map" at bounding box center [171, 89] width 343 height 178
click at [128, 55] on icon at bounding box center [127, 56] width 2 height 2
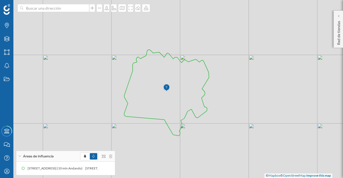
drag, startPoint x: 135, startPoint y: 96, endPoint x: 224, endPoint y: 96, distance: 89.5
click at [224, 96] on div "© Mapbox © OpenStreetMap Improve this map" at bounding box center [171, 89] width 343 height 178
click at [7, 37] on icon "Capas" at bounding box center [6, 38] width 7 height 5
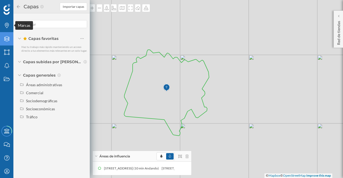
click at [6, 22] on div "Marcas" at bounding box center [6, 25] width 13 height 13
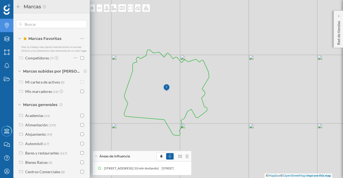
click at [43, 127] on div "Alimentación" at bounding box center [36, 125] width 22 height 5
click at [80, 155] on input "checkbox" at bounding box center [81, 152] width 3 height 3
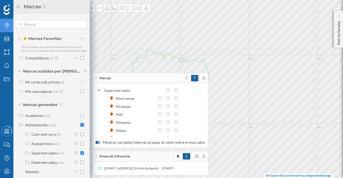
click at [80, 164] on input "checkbox" at bounding box center [81, 162] width 3 height 3
click at [81, 145] on input "checkbox" at bounding box center [81, 143] width 3 height 3
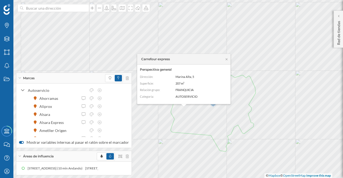
click at [226, 59] on icon at bounding box center [226, 59] width 4 height 3
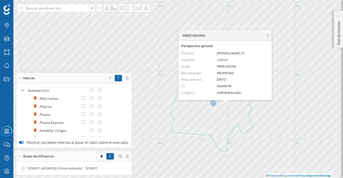
click at [270, 35] on div "MERCADONA" at bounding box center [224, 35] width 93 height 11
click at [268, 35] on icon at bounding box center [268, 35] width 4 height 3
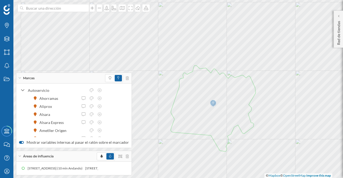
click at [337, 35] on p "Red de tiendas" at bounding box center [338, 32] width 5 height 26
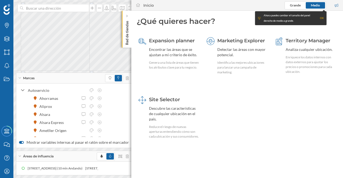
click at [320, 17] on div "OK" at bounding box center [322, 18] width 4 height 5
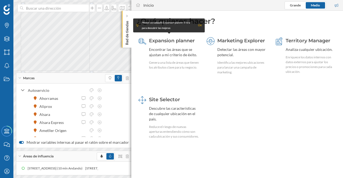
click at [125, 33] on p "Red de tiendas" at bounding box center [126, 32] width 5 height 26
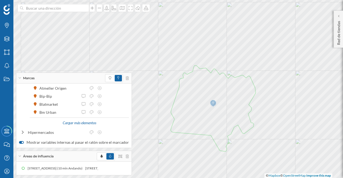
scroll to position [68, 0]
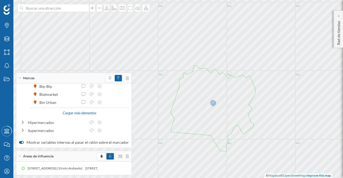
click at [64, 110] on div "Cargar más elementos" at bounding box center [79, 113] width 40 height 8
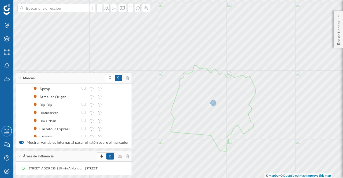
scroll to position [0, 0]
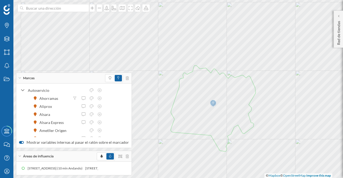
click at [99, 98] on icon at bounding box center [99, 98] width 5 height 4
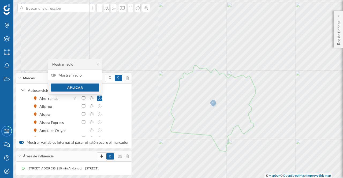
click at [99, 98] on icon at bounding box center [99, 98] width 5 height 4
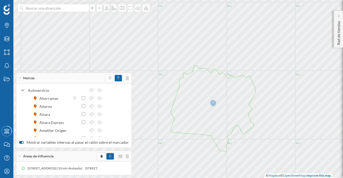
click at [92, 99] on icon at bounding box center [91, 98] width 5 height 4
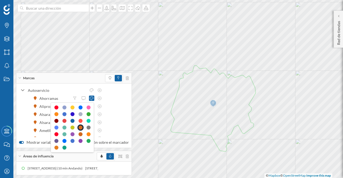
click at [92, 99] on icon at bounding box center [91, 98] width 5 height 4
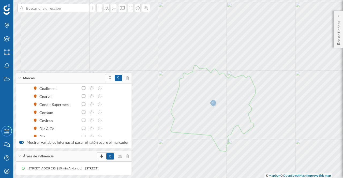
scroll to position [149, 0]
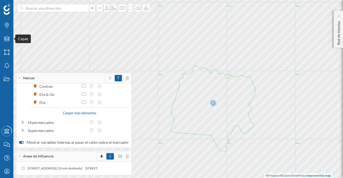
click at [6, 39] on icon "Capas" at bounding box center [6, 38] width 7 height 5
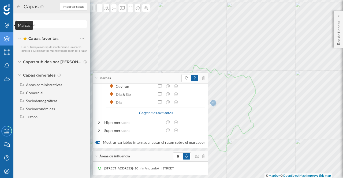
click at [5, 24] on icon "Marcas" at bounding box center [6, 25] width 7 height 5
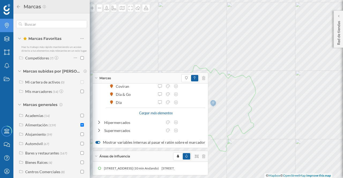
click at [80, 127] on input "checkbox" at bounding box center [81, 124] width 3 height 3
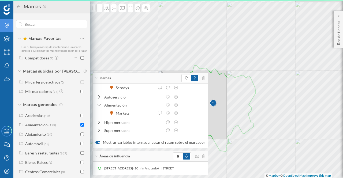
click at [80, 127] on input "checkbox" at bounding box center [81, 124] width 3 height 3
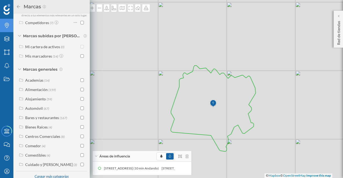
scroll to position [47, 0]
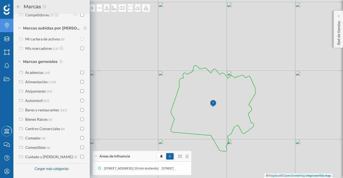
click at [35, 129] on div "Centros Comerciales" at bounding box center [42, 128] width 35 height 5
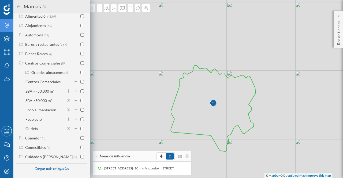
scroll to position [110, 0]
click at [82, 84] on input "checkbox" at bounding box center [81, 81] width 3 height 3
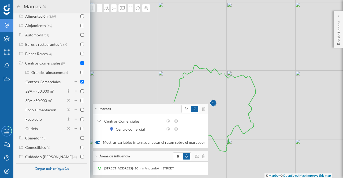
scroll to position [112, 0]
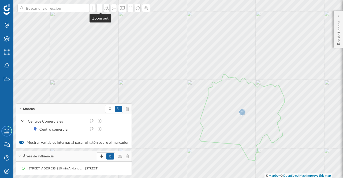
click at [101, 10] on icon at bounding box center [99, 8] width 5 height 4
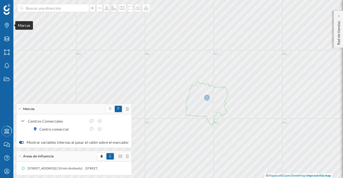
click at [9, 27] on icon "Marcas" at bounding box center [6, 25] width 7 height 5
click at [7, 23] on icon "Marcas" at bounding box center [6, 25] width 7 height 5
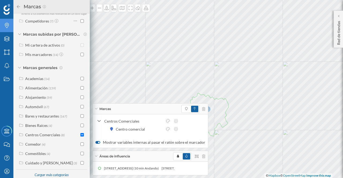
scroll to position [47, 0]
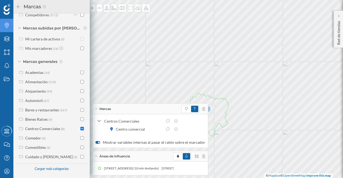
click at [30, 128] on div "Centros Comerciales" at bounding box center [42, 128] width 35 height 5
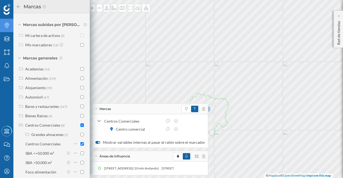
click at [81, 155] on input "checkbox" at bounding box center [81, 153] width 3 height 3
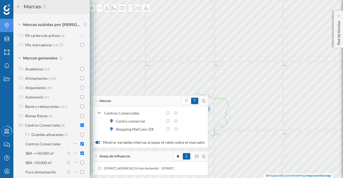
click at [81, 164] on input "checkbox" at bounding box center [81, 162] width 3 height 3
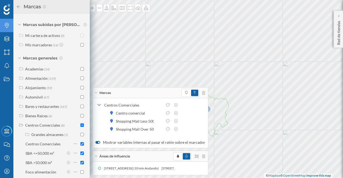
click at [81, 174] on input "checkbox" at bounding box center [81, 171] width 3 height 3
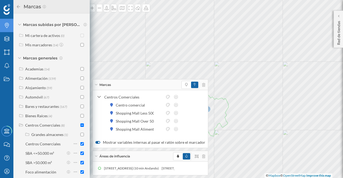
click at [88, 161] on div "Marcas Favoritas Haz tu trabajo más rápido manteniendo un acceso directo a tus …" at bounding box center [51, 95] width 76 height 165
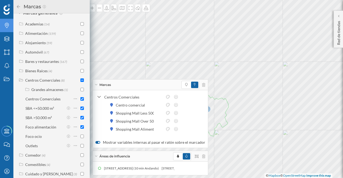
scroll to position [92, 0]
click at [80, 136] on div at bounding box center [74, 135] width 17 height 7
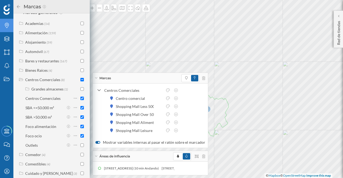
click at [80, 146] on div at bounding box center [74, 144] width 17 height 7
click at [124, 80] on div "Marcas" at bounding box center [150, 78] width 115 height 11
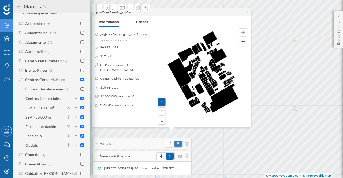
click at [247, 14] on icon at bounding box center [247, 12] width 4 height 3
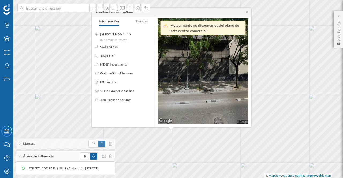
click at [249, 11] on icon at bounding box center [247, 11] width 4 height 3
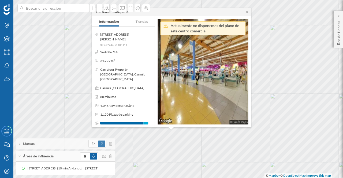
click at [247, 13] on icon at bounding box center [247, 12] width 2 height 2
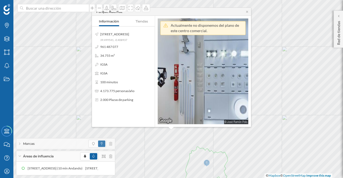
click at [247, 12] on icon at bounding box center [247, 11] width 4 height 3
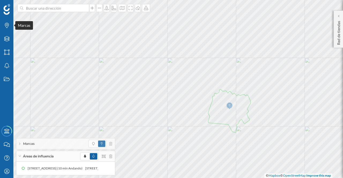
click at [8, 24] on icon at bounding box center [7, 25] width 4 height 5
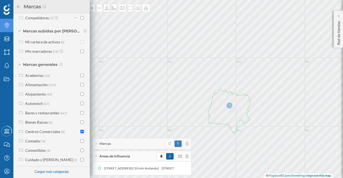
scroll to position [47, 0]
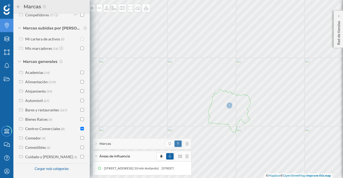
click at [32, 129] on div "Centros Comerciales" at bounding box center [42, 128] width 35 height 5
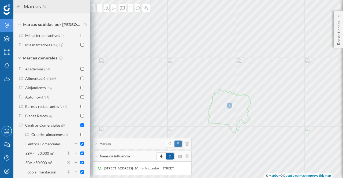
click at [80, 136] on input "checkbox" at bounding box center [81, 134] width 3 height 3
click at [87, 136] on div "Marcas Capas Áreas Notificaciones Estados Academy Contacta con nosotros Centro …" at bounding box center [171, 89] width 343 height 178
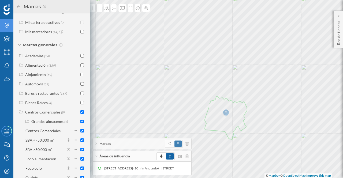
scroll to position [60, 0]
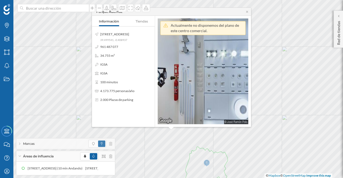
click at [247, 12] on icon at bounding box center [247, 11] width 4 height 3
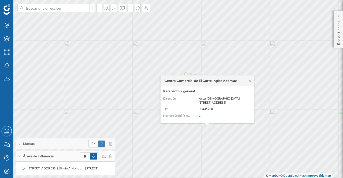
click at [252, 84] on div "Centro Comercial de El Corte Inglés Ademuz" at bounding box center [206, 81] width 93 height 11
click at [251, 82] on icon at bounding box center [250, 80] width 4 height 3
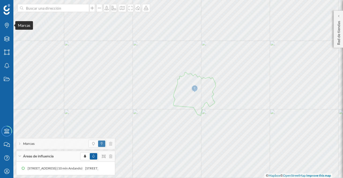
click at [6, 24] on icon "Marcas" at bounding box center [6, 25] width 7 height 5
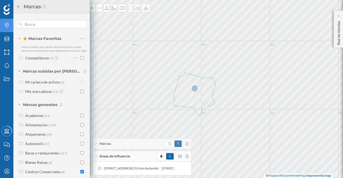
click at [81, 174] on input "checkbox" at bounding box center [81, 171] width 3 height 3
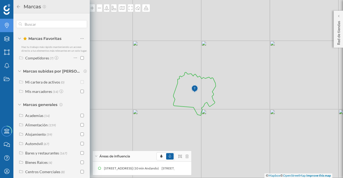
drag, startPoint x: 88, startPoint y: 128, endPoint x: 89, endPoint y: 141, distance: 13.1
click at [89, 141] on div "Marcas Favoritas Haz tu trabajo más rápido manteniendo un acceso directo a tus …" at bounding box center [51, 95] width 76 height 165
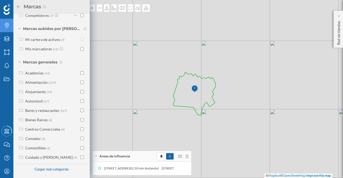
scroll to position [43, 0]
click at [45, 159] on div "Cuidado y [PERSON_NAME]" at bounding box center [48, 157] width 47 height 5
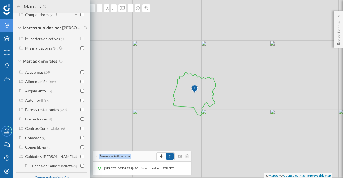
drag, startPoint x: 88, startPoint y: 102, endPoint x: 90, endPoint y: 120, distance: 17.7
click at [90, 120] on div "Marcas Capas Áreas Notificaciones Estados Academy Contacta con nosotros Centro …" at bounding box center [171, 89] width 343 height 178
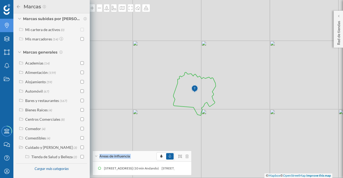
scroll to position [56, 0]
click at [50, 171] on div "Cargar más categorías" at bounding box center [51, 169] width 41 height 8
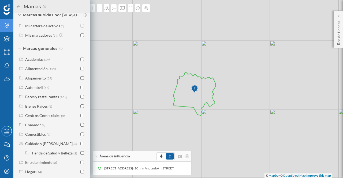
click at [41, 165] on div "Entretenimiento" at bounding box center [38, 162] width 27 height 5
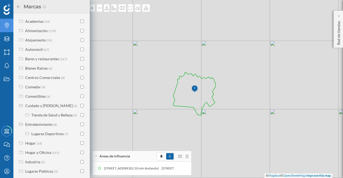
scroll to position [115, 0]
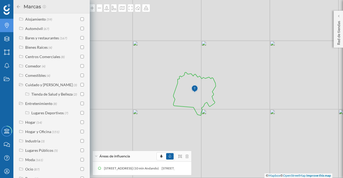
click at [47, 115] on div "Lugares Deportivos" at bounding box center [47, 113] width 32 height 5
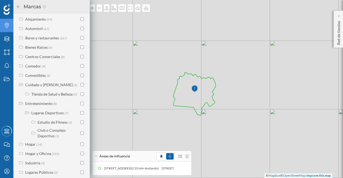
click at [81, 124] on input "checkbox" at bounding box center [81, 122] width 3 height 3
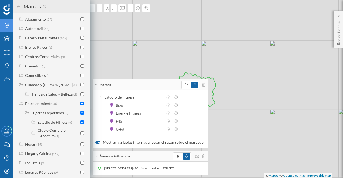
scroll to position [181, 0]
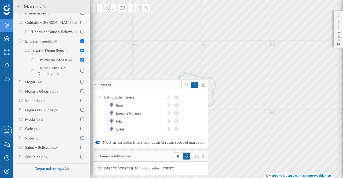
click at [78, 70] on div "Club o Complejo Deportivo (1)" at bounding box center [57, 70] width 53 height 11
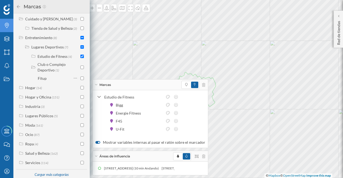
scroll to position [191, 0]
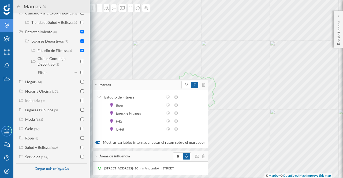
click at [80, 61] on input "checkbox" at bounding box center [81, 61] width 3 height 3
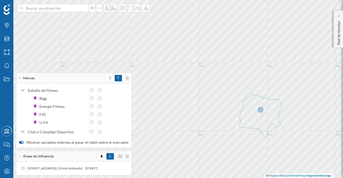
click at [20, 78] on icon at bounding box center [19, 77] width 2 height 1
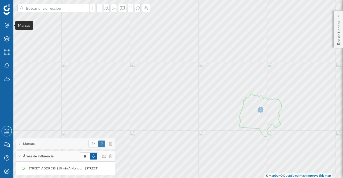
click at [5, 24] on icon "Marcas" at bounding box center [6, 25] width 7 height 5
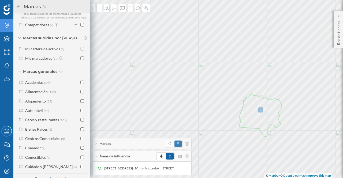
scroll to position [47, 0]
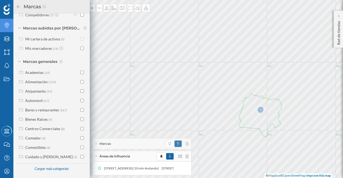
click at [28, 157] on div "Cuidado y [PERSON_NAME]" at bounding box center [48, 157] width 47 height 5
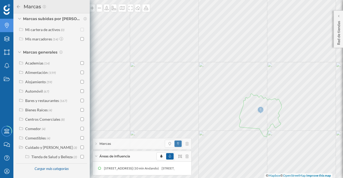
scroll to position [56, 0]
click at [53, 164] on div "Cargar más categorías" at bounding box center [51, 168] width 40 height 9
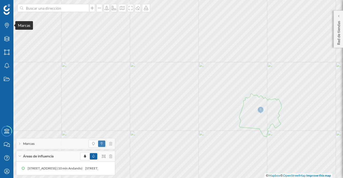
click at [4, 24] on icon "Marcas" at bounding box center [6, 25] width 7 height 5
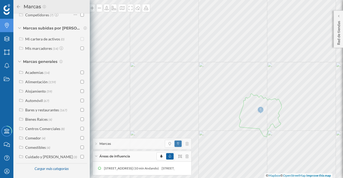
scroll to position [47, 0]
click at [59, 168] on div "Cargar más categorías" at bounding box center [51, 169] width 41 height 8
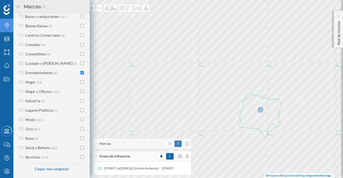
scroll to position [140, 0]
click at [34, 144] on div "Salud y Belleza (162)" at bounding box center [51, 147] width 68 height 8
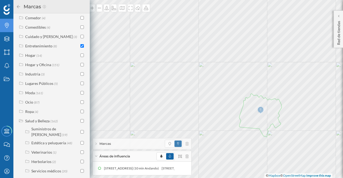
scroll to position [160, 0]
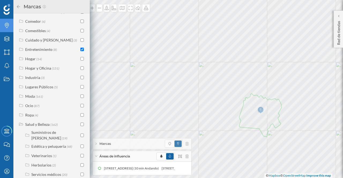
click at [27, 108] on div "Ocio" at bounding box center [29, 105] width 8 height 5
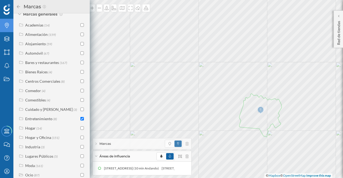
scroll to position [91, 0]
click at [49, 64] on div "Bares y restaurantes" at bounding box center [42, 62] width 34 height 5
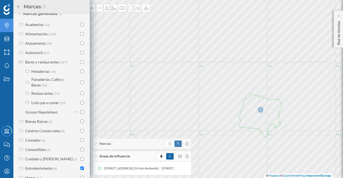
click at [80, 95] on input "checkbox" at bounding box center [81, 93] width 3 height 3
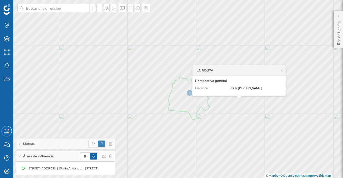
click at [282, 71] on icon at bounding box center [282, 70] width 4 height 3
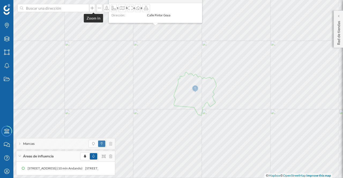
click at [92, 8] on icon at bounding box center [91, 8] width 5 height 4
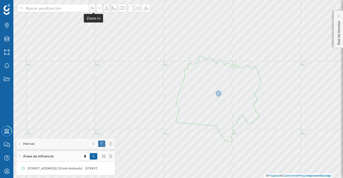
click at [92, 8] on icon at bounding box center [91, 8] width 5 height 4
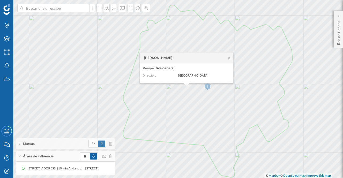
click at [228, 57] on icon at bounding box center [229, 57] width 4 height 3
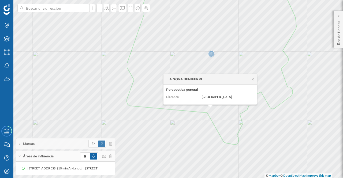
click at [253, 79] on icon at bounding box center [253, 79] width 4 height 3
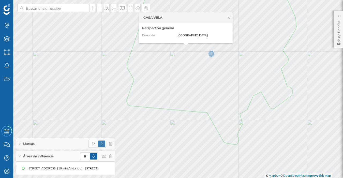
click at [229, 17] on icon at bounding box center [229, 18] width 2 height 2
click at [229, 18] on icon at bounding box center [229, 17] width 4 height 3
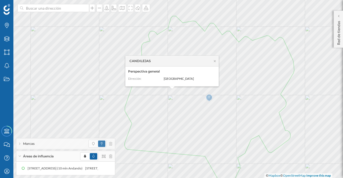
click at [215, 61] on icon at bounding box center [215, 61] width 2 height 2
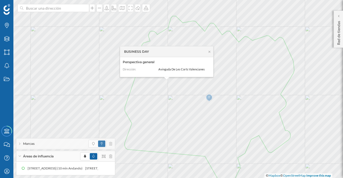
click at [210, 52] on icon at bounding box center [209, 51] width 4 height 3
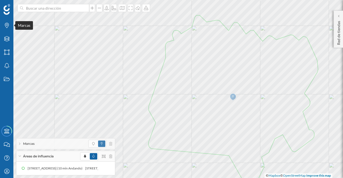
click at [6, 22] on div "Marcas" at bounding box center [6, 25] width 13 height 13
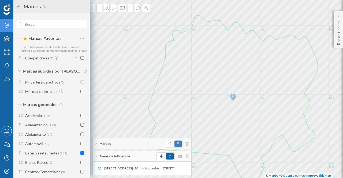
drag, startPoint x: 88, startPoint y: 118, endPoint x: 88, endPoint y: 121, distance: 3.8
click at [88, 123] on div "Marcas Favoritas Haz tu trabajo más rápido manteniendo un acceso directo a tus …" at bounding box center [51, 95] width 76 height 165
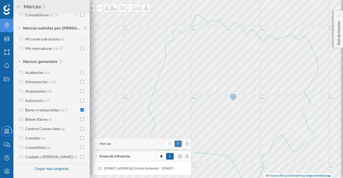
scroll to position [47, 0]
click at [41, 170] on div "Cargar más categorías" at bounding box center [51, 169] width 41 height 8
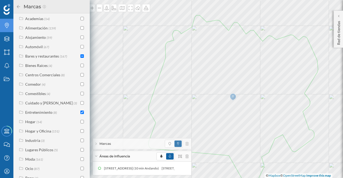
scroll to position [108, 0]
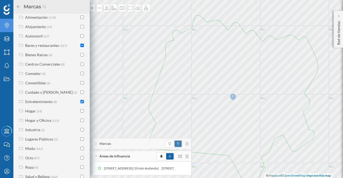
click at [31, 103] on div "Entretenimiento" at bounding box center [38, 101] width 27 height 5
click at [41, 113] on div "Lugares Deportivos" at bounding box center [47, 111] width 32 height 5
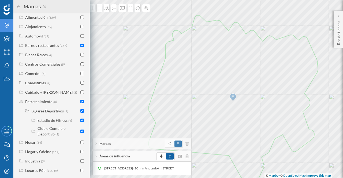
drag, startPoint x: 88, startPoint y: 110, endPoint x: 87, endPoint y: 140, distance: 30.3
click at [87, 147] on div "Marcas Favoritas Haz tu trabajo más rápido manteniendo un acceso directo a tus …" at bounding box center [51, 95] width 76 height 165
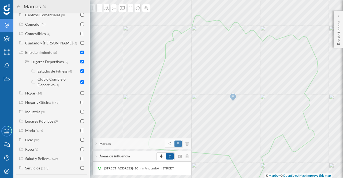
scroll to position [172, 0]
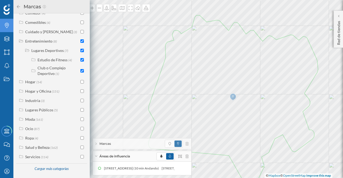
click at [26, 128] on div "Ocio" at bounding box center [29, 128] width 8 height 5
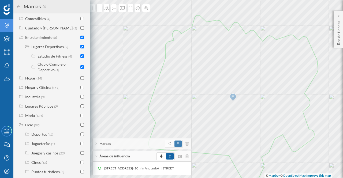
click at [78, 40] on div "Entretenimiento (8)" at bounding box center [51, 38] width 65 height 6
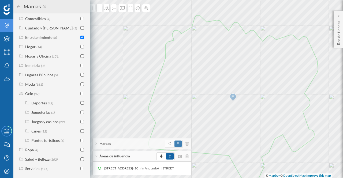
click at [80, 39] on input "checkbox" at bounding box center [81, 37] width 3 height 3
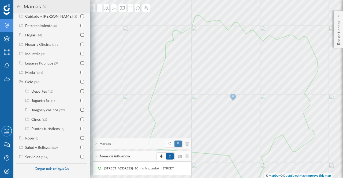
click at [37, 89] on div "Deportes" at bounding box center [39, 91] width 16 height 5
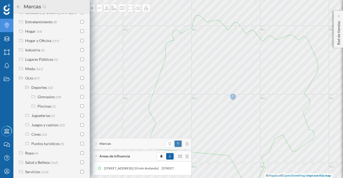
scroll to position [206, 0]
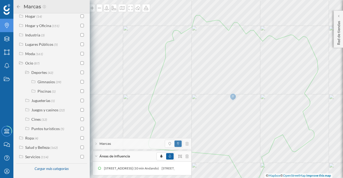
click at [81, 82] on input "checkbox" at bounding box center [81, 81] width 3 height 3
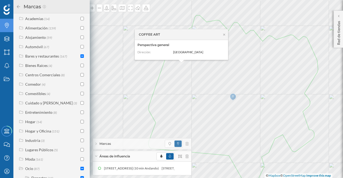
scroll to position [94, 0]
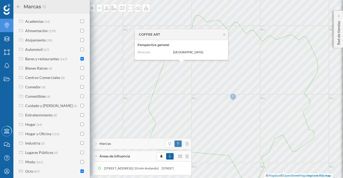
click at [80, 61] on input "checkbox" at bounding box center [81, 58] width 3 height 3
click at [81, 61] on input "checkbox" at bounding box center [81, 58] width 3 height 3
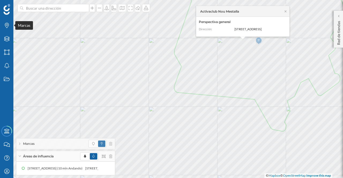
click at [6, 26] on icon "Marcas" at bounding box center [6, 25] width 7 height 5
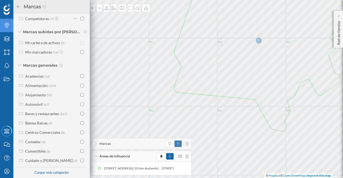
scroll to position [47, 0]
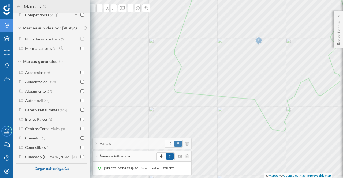
click at [50, 170] on div "Cargar más categorías" at bounding box center [51, 169] width 41 height 8
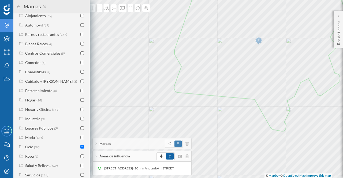
scroll to position [127, 0]
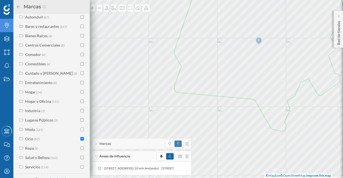
click at [34, 85] on div "Entretenimiento" at bounding box center [38, 82] width 27 height 5
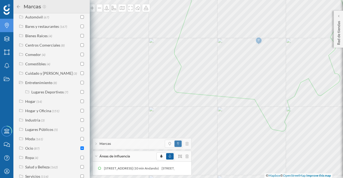
click at [27, 150] on div "Ocio" at bounding box center [29, 148] width 8 height 5
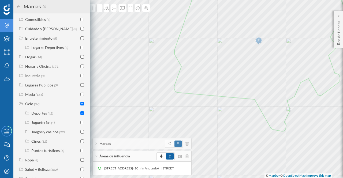
scroll to position [172, 0]
click at [41, 115] on div "Deportes" at bounding box center [39, 112] width 16 height 5
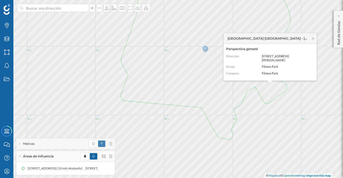
click at [314, 40] on icon at bounding box center [313, 38] width 4 height 3
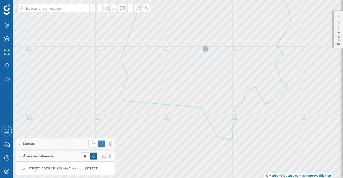
click at [338, 30] on p "Red de tiendas" at bounding box center [338, 32] width 5 height 26
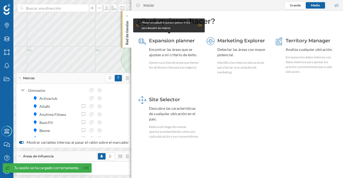
click at [215, 87] on div "Marketing Explorer Detectar las áreas con mayor potencial. Identifica las mejor…" at bounding box center [237, 61] width 64 height 55
click at [201, 25] on div "OK" at bounding box center [200, 25] width 4 height 5
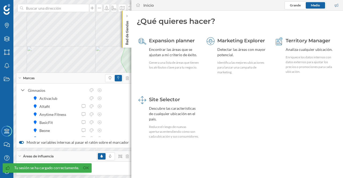
click at [129, 17] on div at bounding box center [126, 15] width 5 height 5
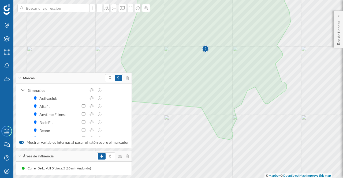
click at [340, 31] on p "Red de tiendas" at bounding box center [338, 32] width 5 height 26
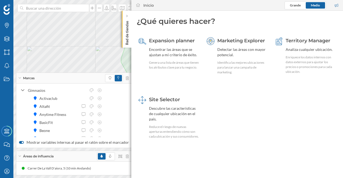
click at [253, 43] on span "Marketing Explorer" at bounding box center [241, 41] width 48 height 6
